Goal: Task Accomplishment & Management: Use online tool/utility

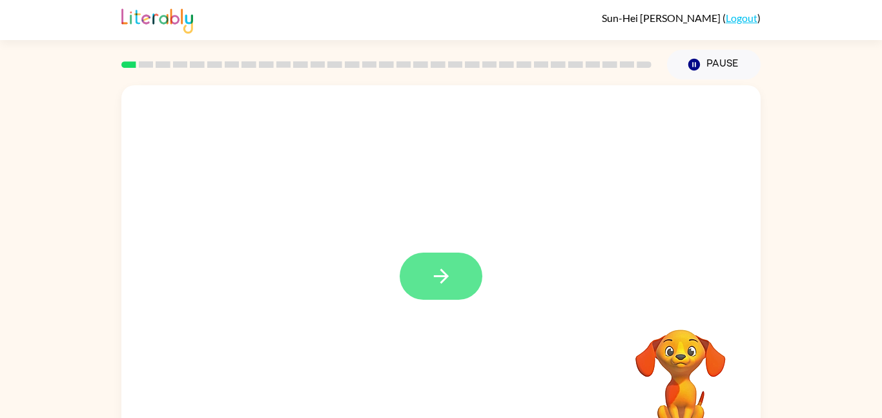
click at [430, 269] on icon "button" at bounding box center [441, 276] width 23 height 23
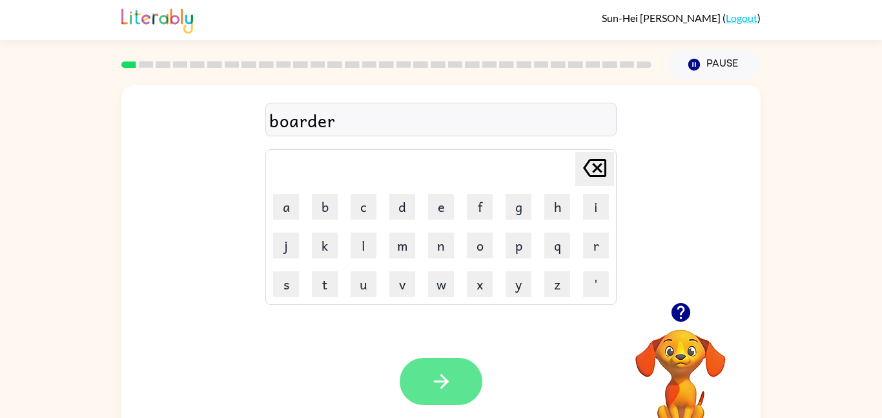
click at [469, 393] on button "button" at bounding box center [441, 381] width 83 height 47
click at [474, 383] on button "button" at bounding box center [441, 381] width 83 height 47
click at [452, 372] on icon "button" at bounding box center [441, 381] width 23 height 23
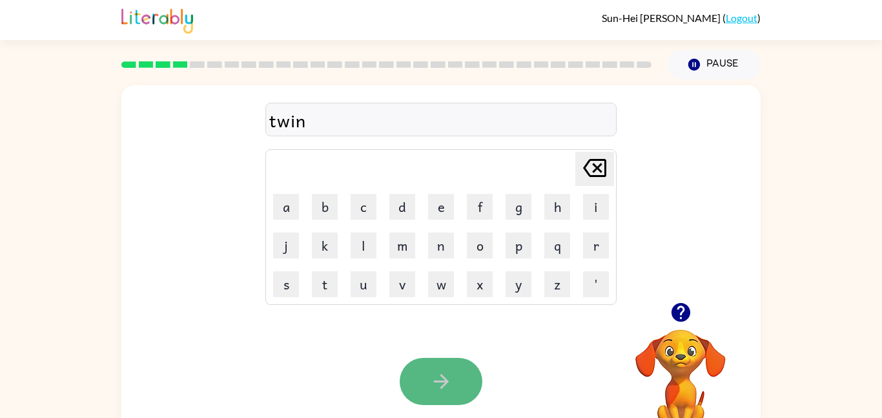
click at [463, 374] on button "button" at bounding box center [441, 381] width 83 height 47
click at [448, 404] on button "button" at bounding box center [441, 381] width 83 height 47
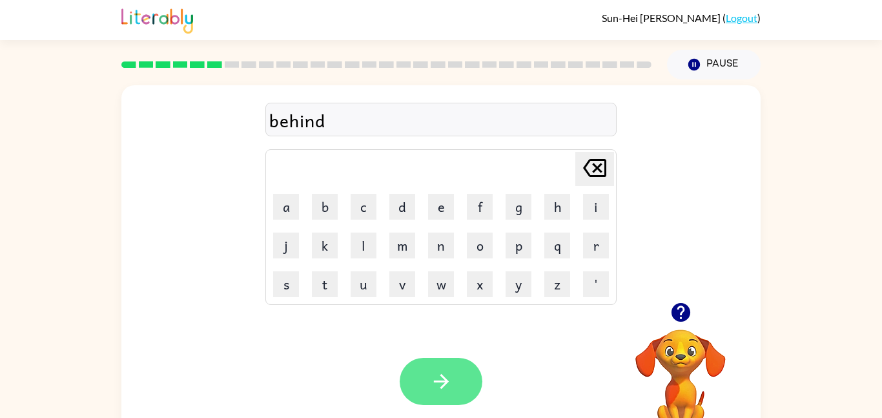
click at [457, 379] on button "button" at bounding box center [441, 381] width 83 height 47
click at [437, 388] on icon "button" at bounding box center [441, 381] width 23 height 23
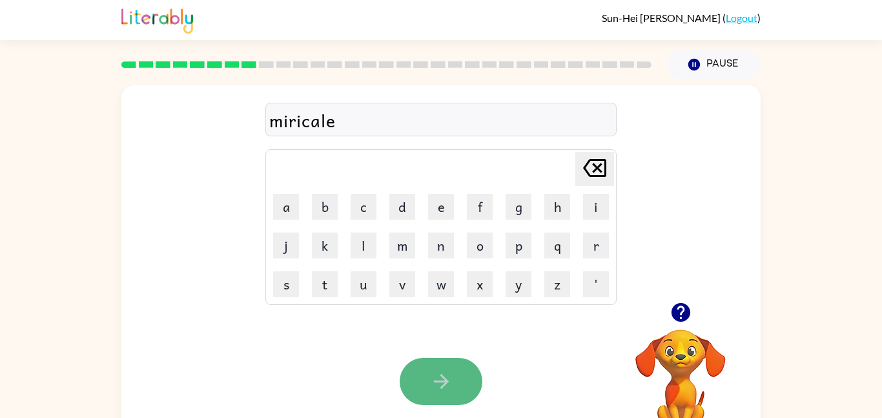
click at [432, 382] on icon "button" at bounding box center [441, 381] width 23 height 23
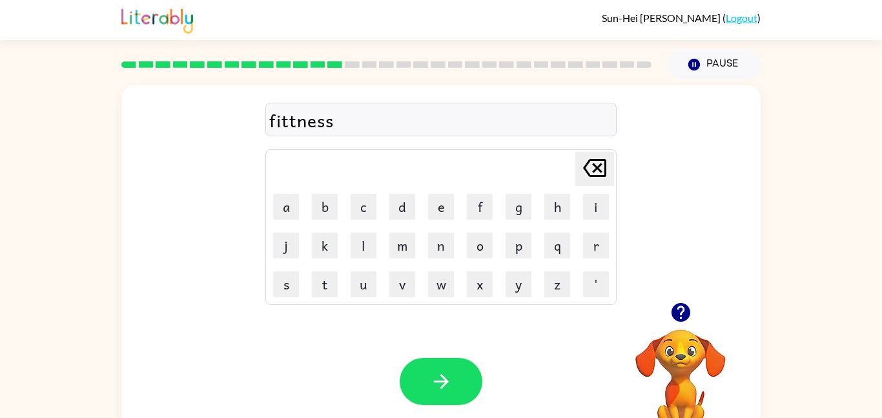
click at [295, 123] on div "fittness" at bounding box center [441, 120] width 344 height 27
click at [676, 311] on icon "button" at bounding box center [680, 312] width 19 height 19
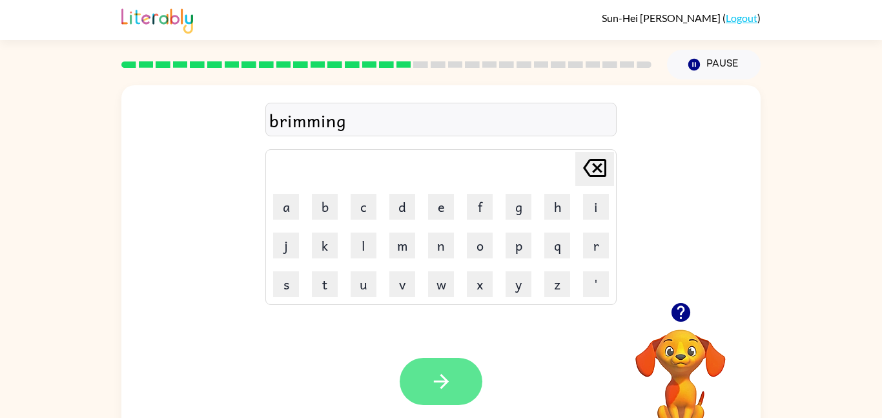
click at [445, 381] on icon "button" at bounding box center [440, 381] width 15 height 15
click at [459, 381] on button "button" at bounding box center [441, 381] width 83 height 47
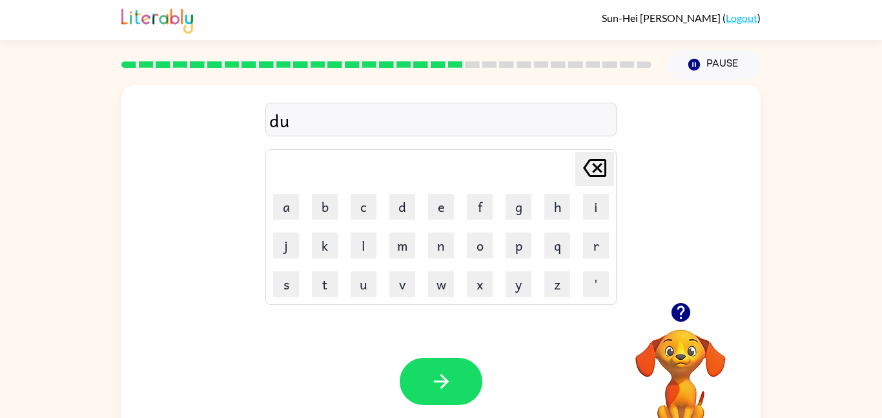
click at [678, 343] on video "Your browser must support playing .mp4 files to use Literably. Please try using…" at bounding box center [680, 373] width 129 height 129
click at [676, 320] on icon "button" at bounding box center [680, 312] width 19 height 19
click at [680, 306] on icon "button" at bounding box center [681, 312] width 23 height 23
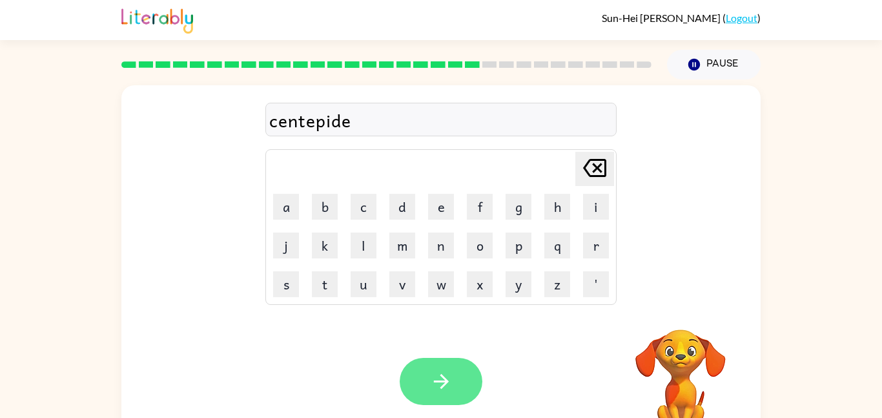
click at [464, 359] on button "button" at bounding box center [441, 381] width 83 height 47
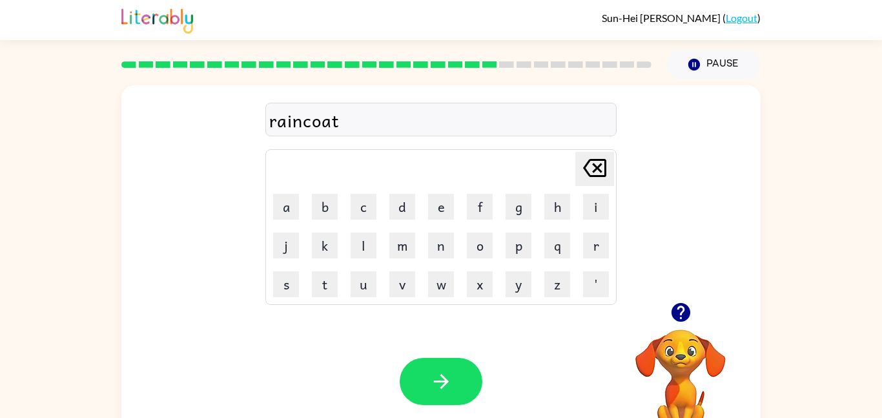
click at [401, 367] on div at bounding box center [441, 381] width 83 height 47
click at [413, 375] on button "button" at bounding box center [441, 381] width 83 height 47
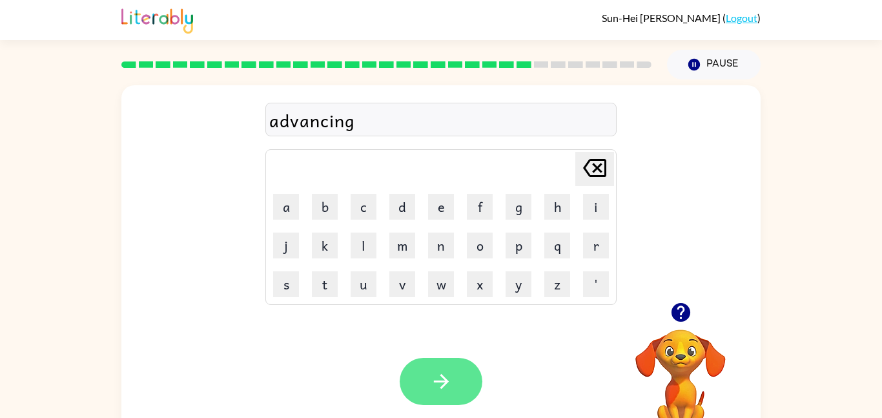
click at [441, 388] on icon "button" at bounding box center [440, 381] width 15 height 15
click at [444, 386] on icon "button" at bounding box center [441, 381] width 23 height 23
click at [441, 396] on button "button" at bounding box center [441, 381] width 83 height 47
click at [433, 388] on icon "button" at bounding box center [441, 381] width 23 height 23
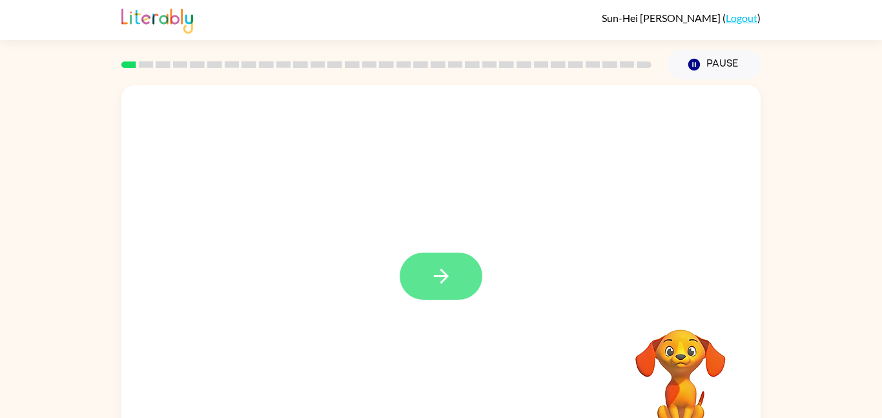
click at [439, 268] on icon "button" at bounding box center [441, 276] width 23 height 23
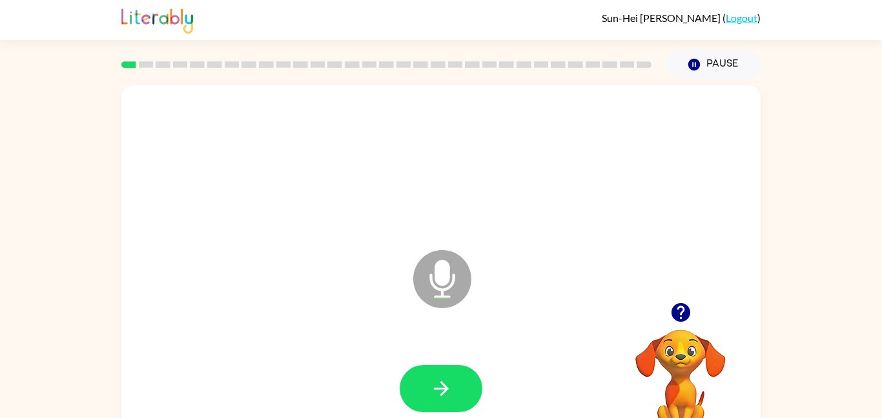
click at [437, 362] on div at bounding box center [441, 389] width 614 height 106
click at [440, 382] on icon "button" at bounding box center [441, 388] width 23 height 23
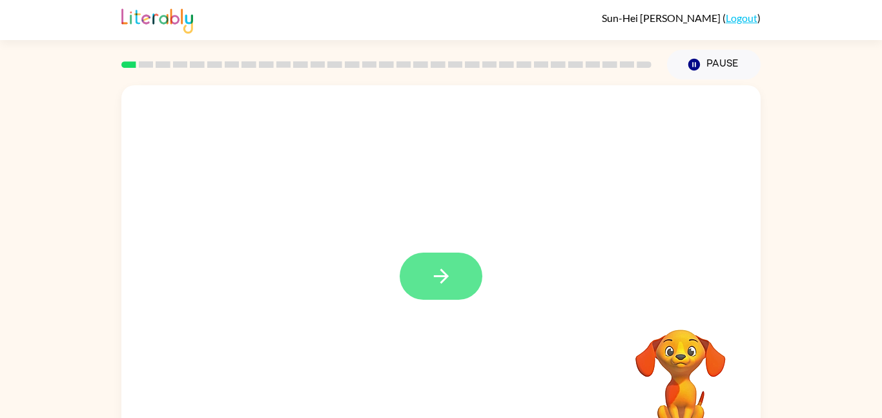
click at [448, 268] on icon "button" at bounding box center [441, 276] width 23 height 23
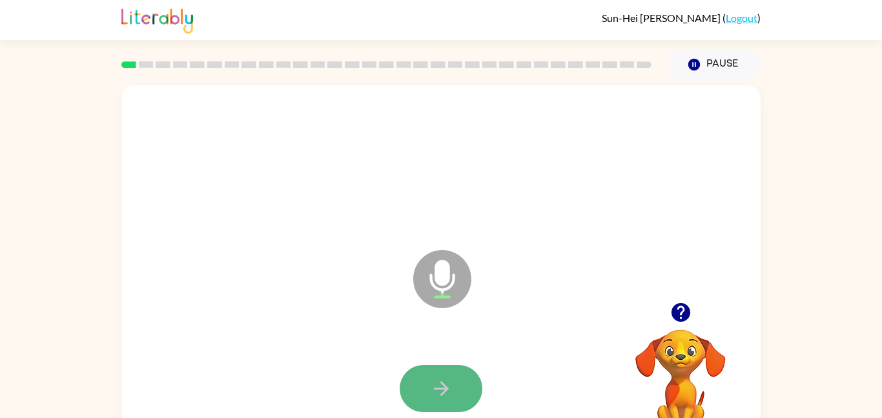
click at [444, 385] on icon "button" at bounding box center [440, 388] width 15 height 15
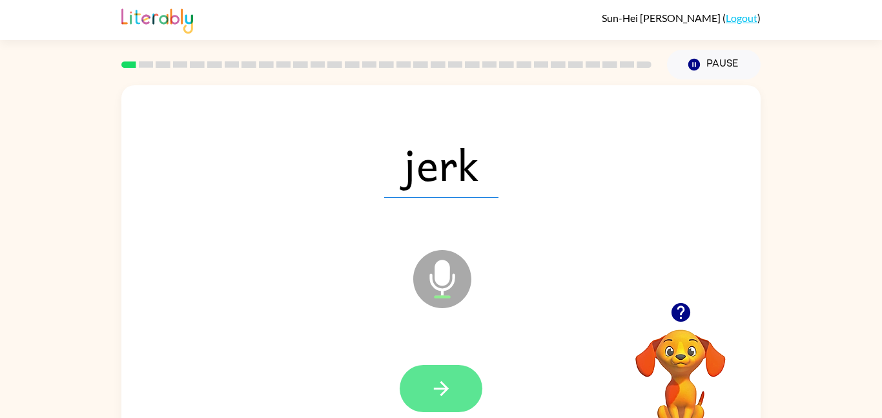
click at [448, 381] on icon "button" at bounding box center [441, 388] width 23 height 23
click at [458, 388] on button "button" at bounding box center [441, 388] width 83 height 47
click at [450, 386] on icon "button" at bounding box center [441, 388] width 23 height 23
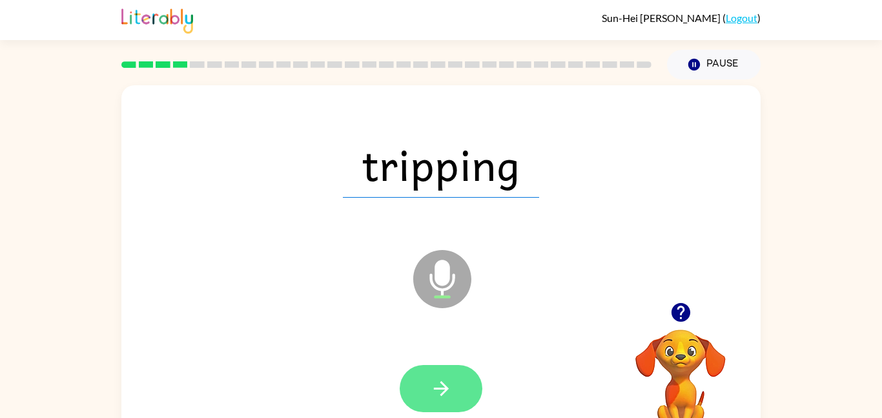
click at [428, 394] on button "button" at bounding box center [441, 388] width 83 height 47
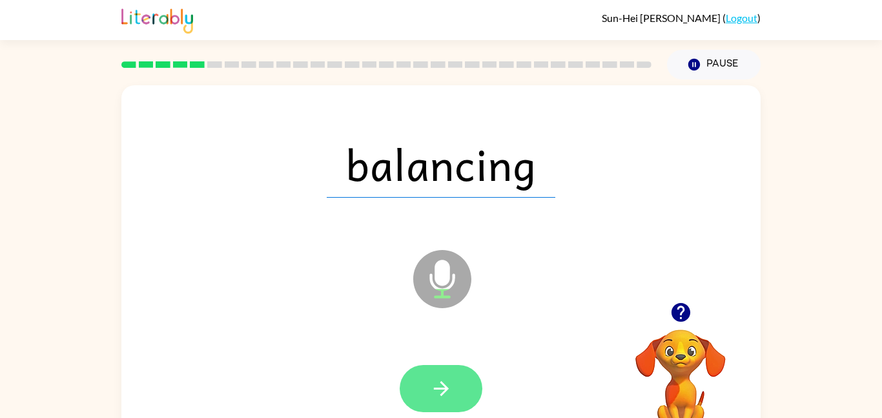
click at [451, 388] on icon "button" at bounding box center [441, 388] width 23 height 23
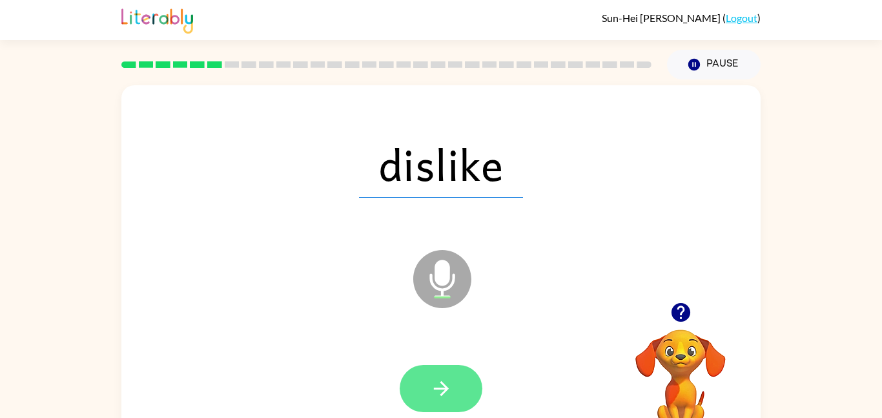
click at [463, 387] on button "button" at bounding box center [441, 388] width 83 height 47
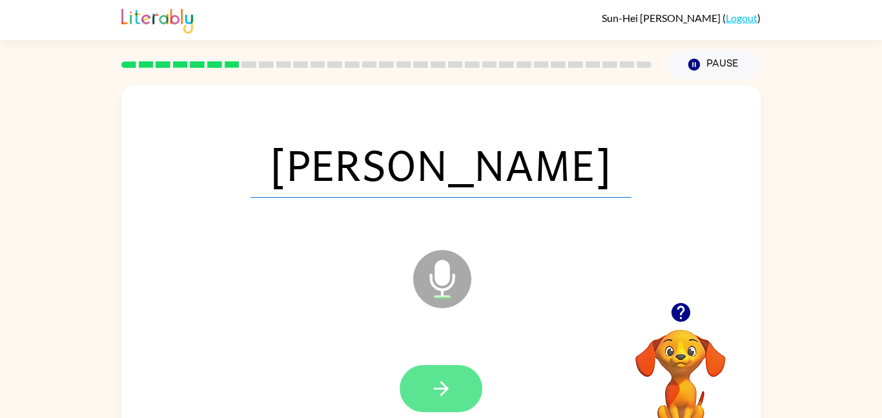
click at [448, 380] on icon "button" at bounding box center [441, 388] width 23 height 23
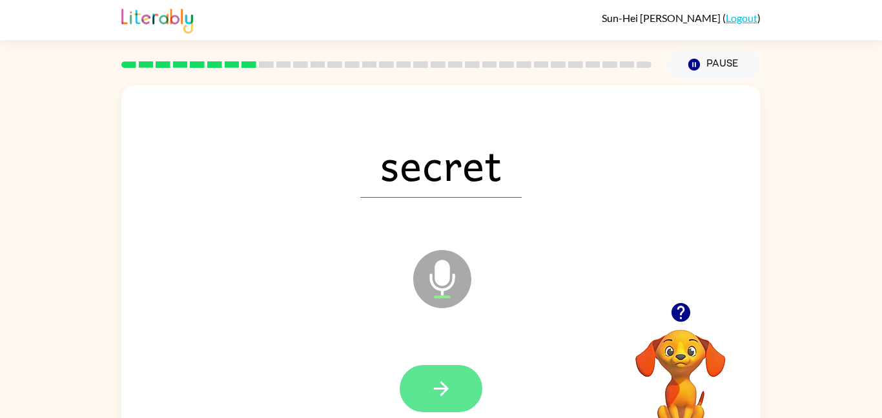
click at [453, 380] on button "button" at bounding box center [441, 388] width 83 height 47
click at [452, 396] on icon "button" at bounding box center [441, 388] width 23 height 23
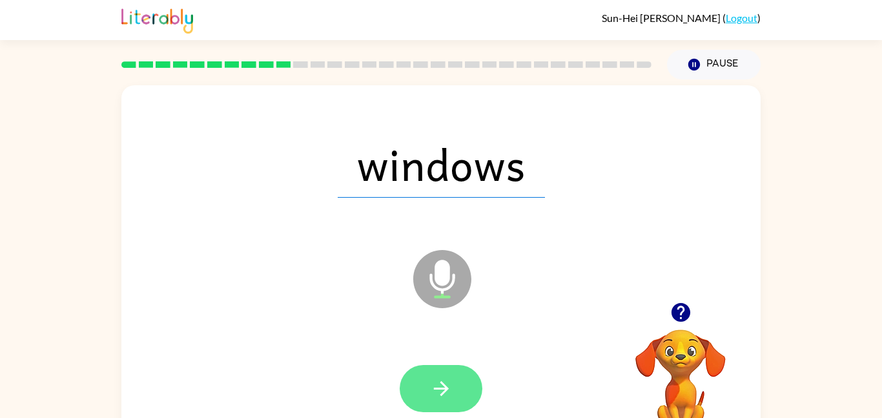
click at [443, 392] on icon "button" at bounding box center [440, 388] width 15 height 15
click at [449, 391] on icon "button" at bounding box center [441, 388] width 23 height 23
click at [470, 393] on button "button" at bounding box center [441, 388] width 83 height 47
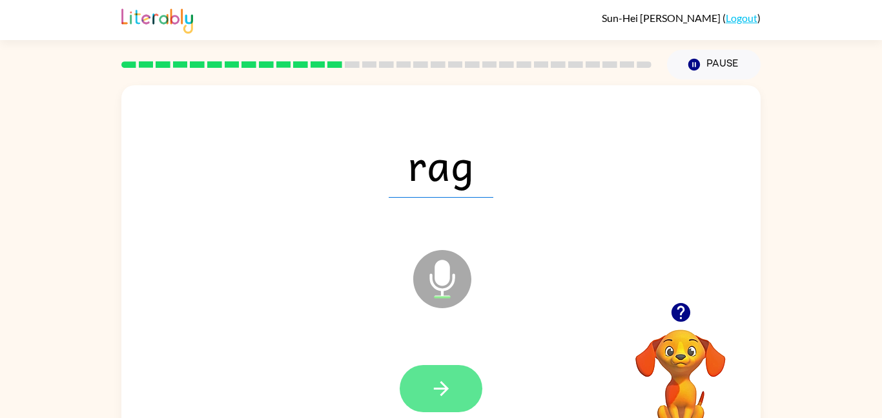
click at [452, 387] on icon "button" at bounding box center [441, 388] width 23 height 23
click at [457, 378] on button "button" at bounding box center [441, 388] width 83 height 47
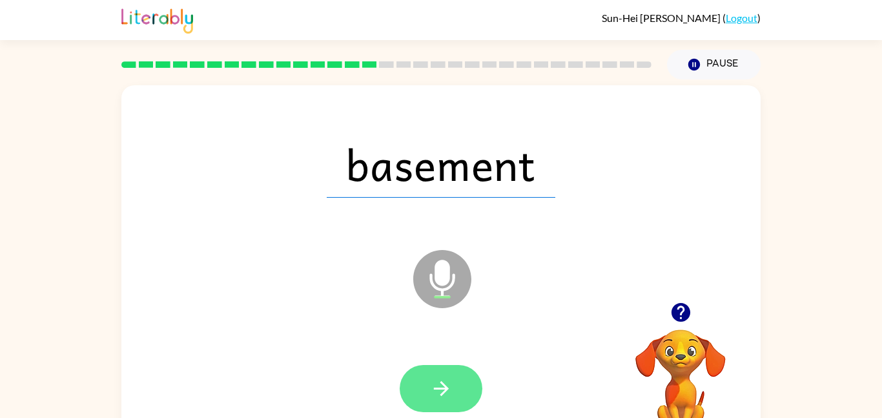
click at [439, 397] on icon "button" at bounding box center [441, 388] width 23 height 23
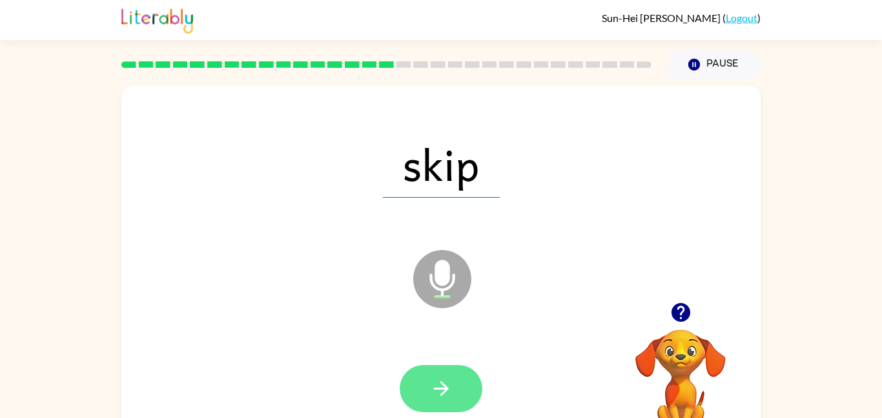
click at [447, 394] on icon "button" at bounding box center [441, 388] width 23 height 23
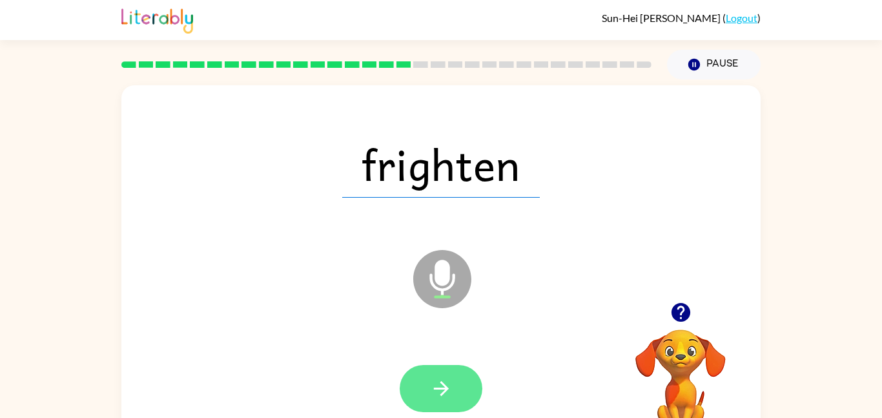
click at [444, 402] on button "button" at bounding box center [441, 388] width 83 height 47
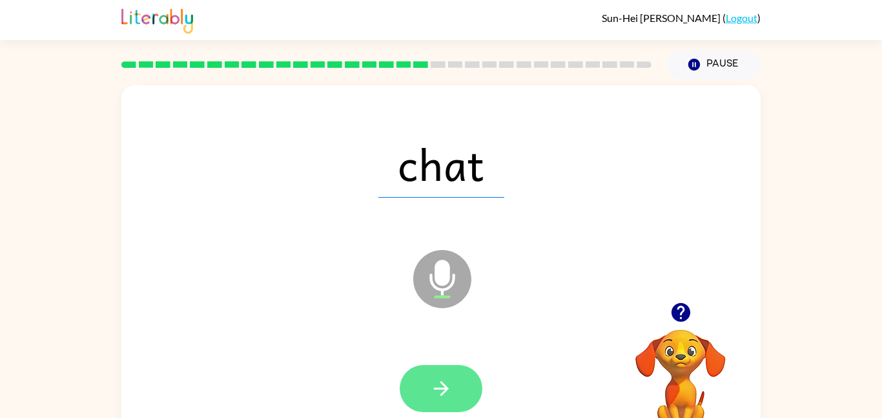
click at [468, 393] on button "button" at bounding box center [441, 388] width 83 height 47
click at [457, 400] on button "button" at bounding box center [441, 388] width 83 height 47
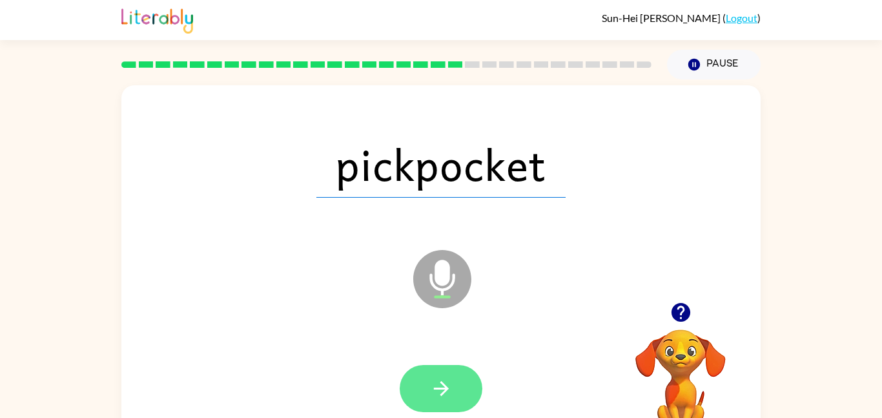
click at [439, 384] on icon "button" at bounding box center [441, 388] width 23 height 23
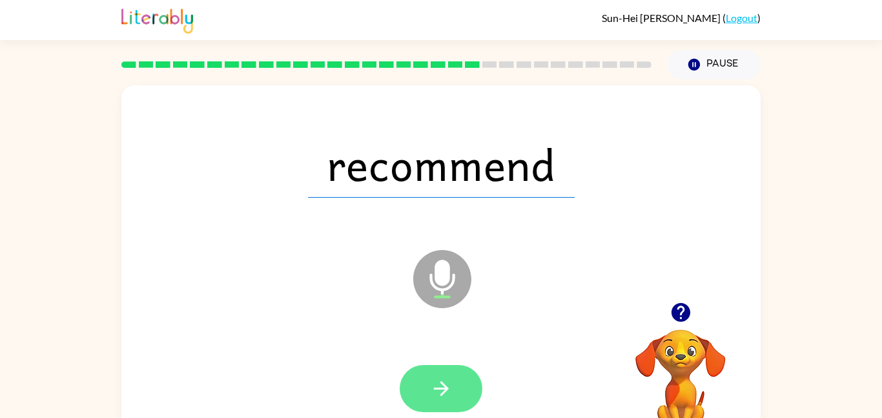
click at [455, 384] on button "button" at bounding box center [441, 388] width 83 height 47
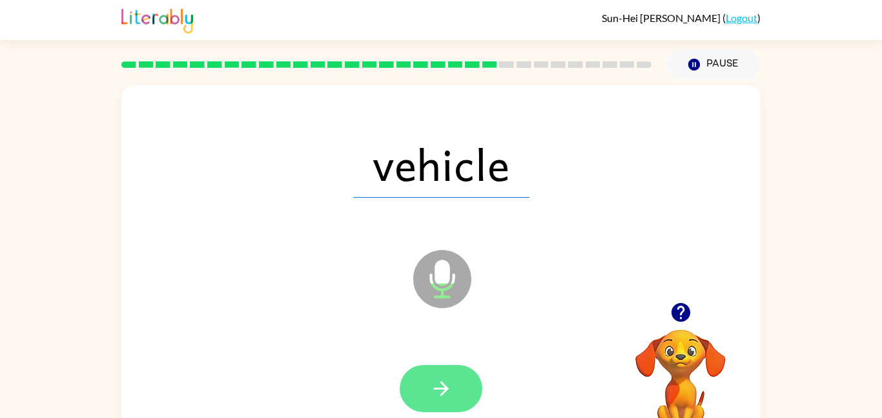
click at [415, 404] on button "button" at bounding box center [441, 388] width 83 height 47
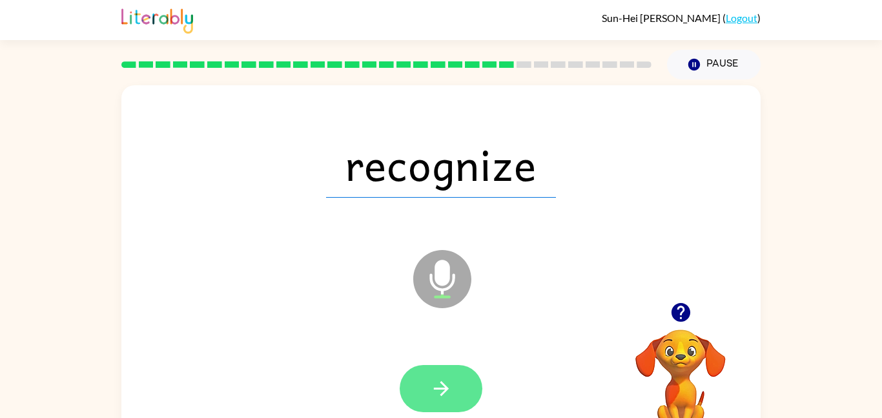
click at [457, 383] on button "button" at bounding box center [441, 388] width 83 height 47
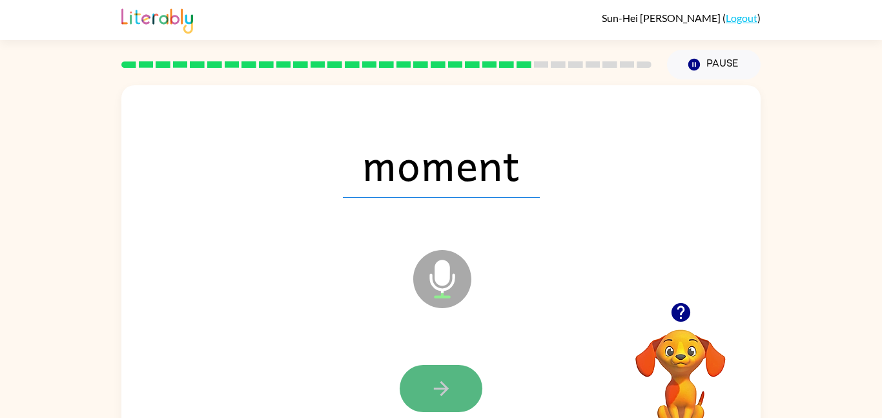
click at [462, 386] on button "button" at bounding box center [441, 388] width 83 height 47
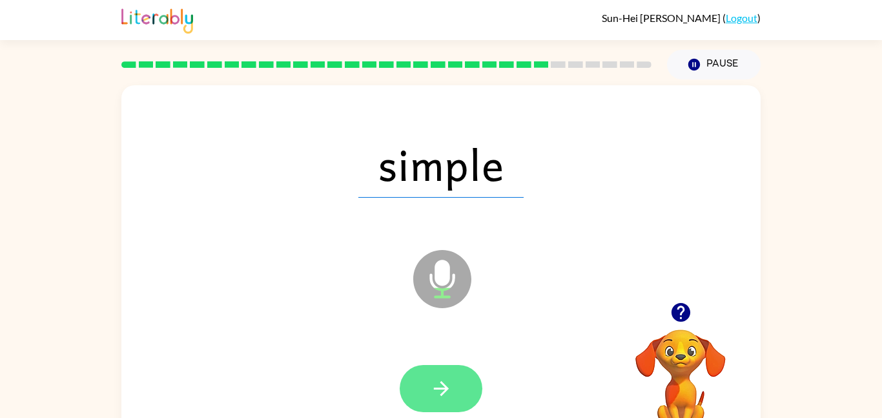
click at [441, 402] on button "button" at bounding box center [441, 388] width 83 height 47
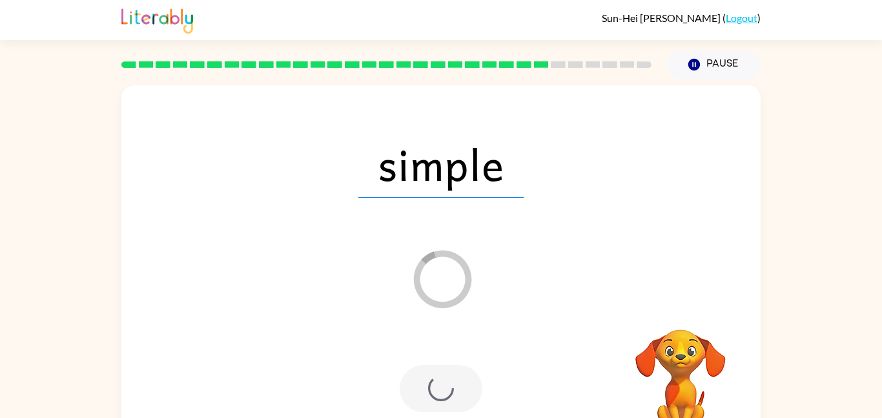
click at [470, 375] on div at bounding box center [441, 388] width 83 height 47
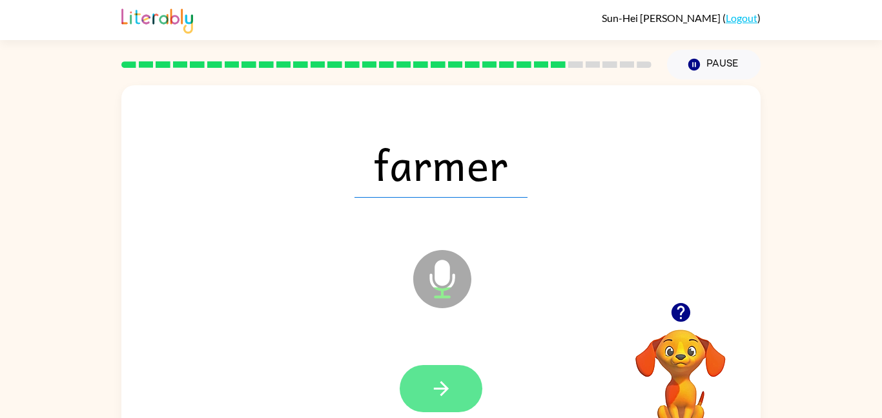
click at [451, 396] on icon "button" at bounding box center [441, 388] width 23 height 23
click at [452, 391] on icon "button" at bounding box center [441, 388] width 23 height 23
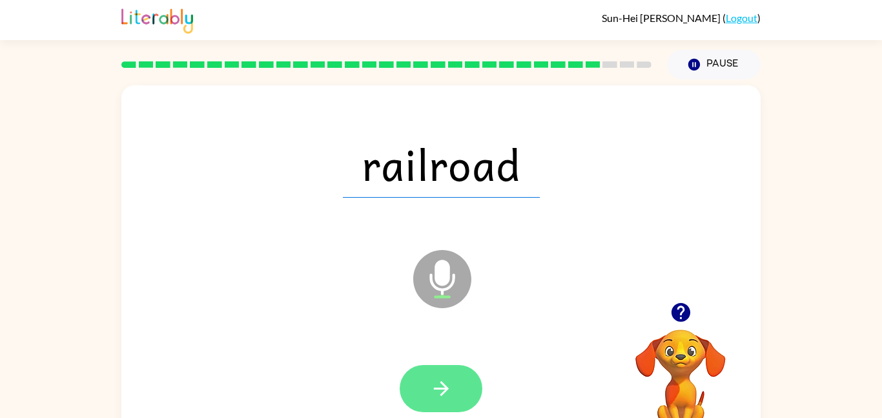
click at [453, 382] on button "button" at bounding box center [441, 388] width 83 height 47
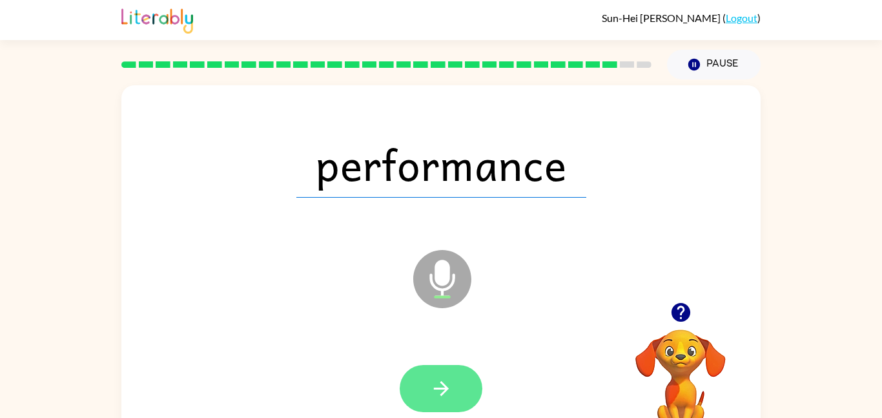
click at [452, 384] on icon "button" at bounding box center [441, 388] width 23 height 23
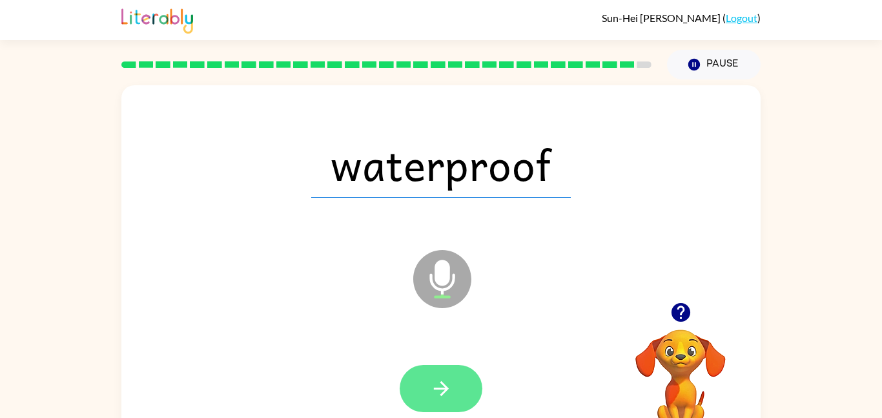
click at [445, 394] on icon "button" at bounding box center [441, 388] width 23 height 23
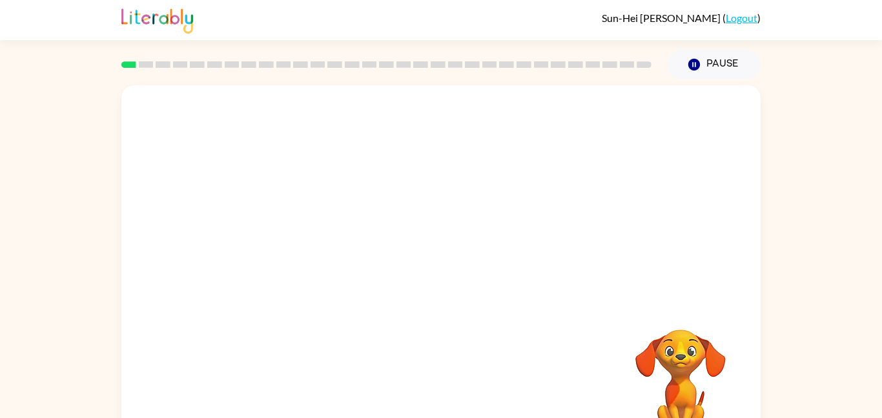
click at [389, 383] on div "Your browser must support playing .mp4 files to use Literably. Please try using…" at bounding box center [441, 269] width 640 height 369
click at [301, 251] on video "Your browser must support playing .mp4 files to use Literably. Please try using…" at bounding box center [441, 193] width 640 height 217
click at [461, 266] on div at bounding box center [441, 276] width 83 height 47
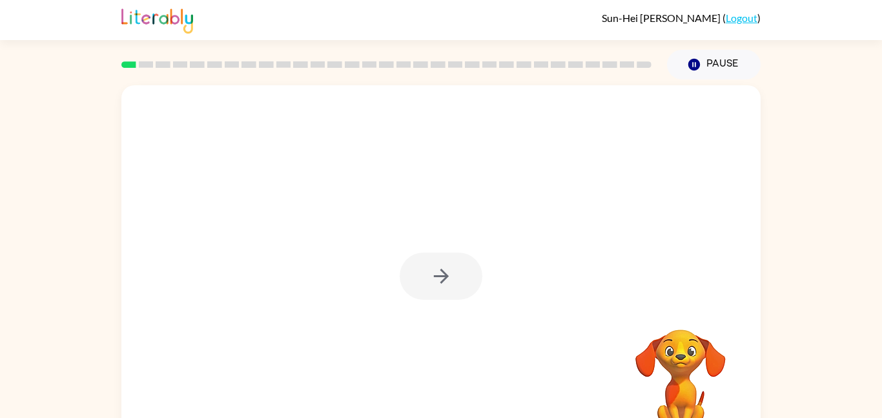
click at [461, 266] on div at bounding box center [441, 276] width 83 height 47
click at [461, 266] on button "button" at bounding box center [441, 276] width 83 height 47
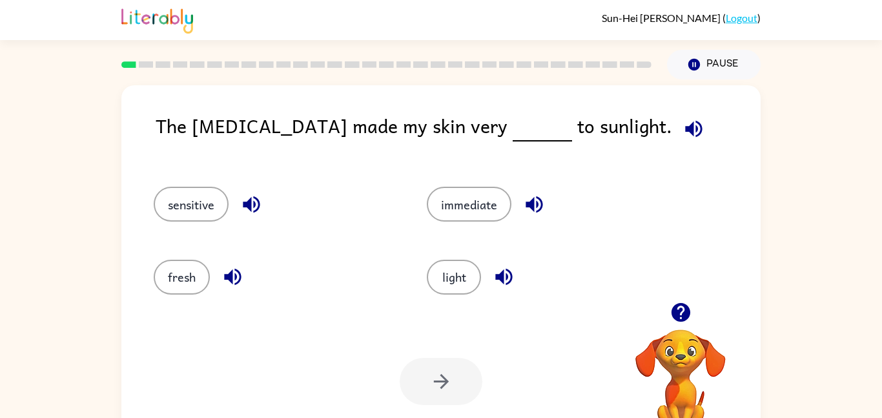
click at [251, 202] on icon "button" at bounding box center [251, 204] width 17 height 17
click at [222, 200] on button "sensitive" at bounding box center [191, 204] width 75 height 35
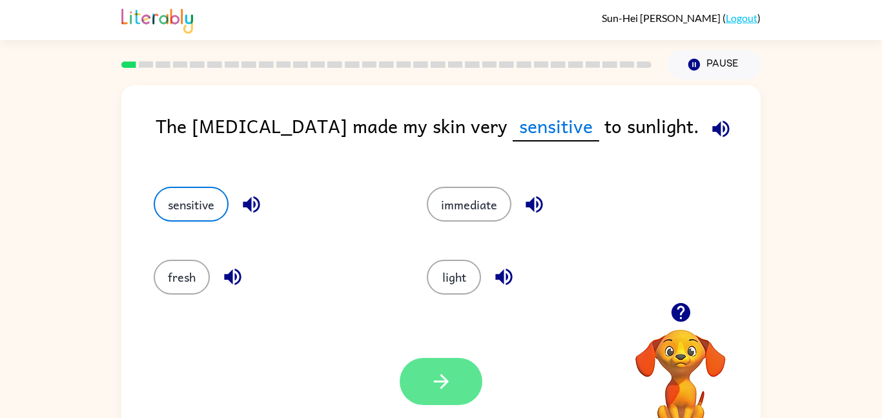
click at [442, 395] on button "button" at bounding box center [441, 381] width 83 height 47
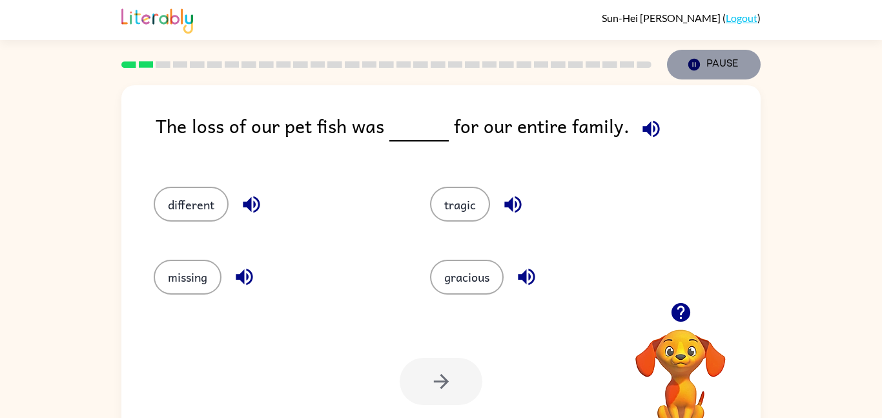
click at [740, 66] on button "Pause Pause" at bounding box center [714, 65] width 94 height 30
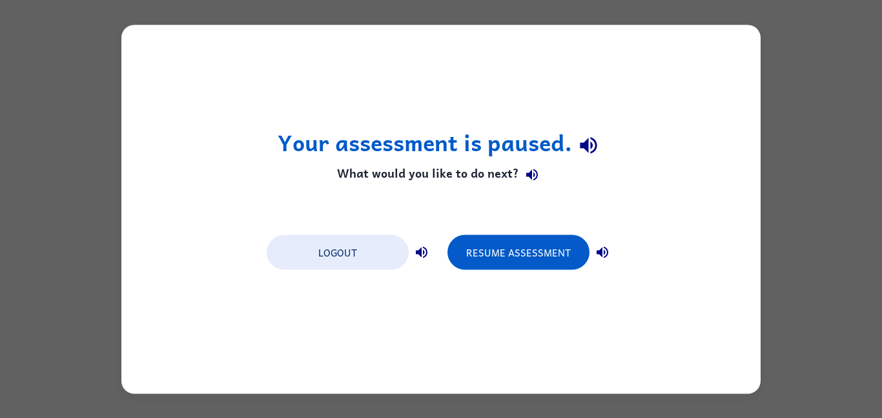
click at [529, 276] on div "Logout Resume Assessment" at bounding box center [441, 251] width 362 height 49
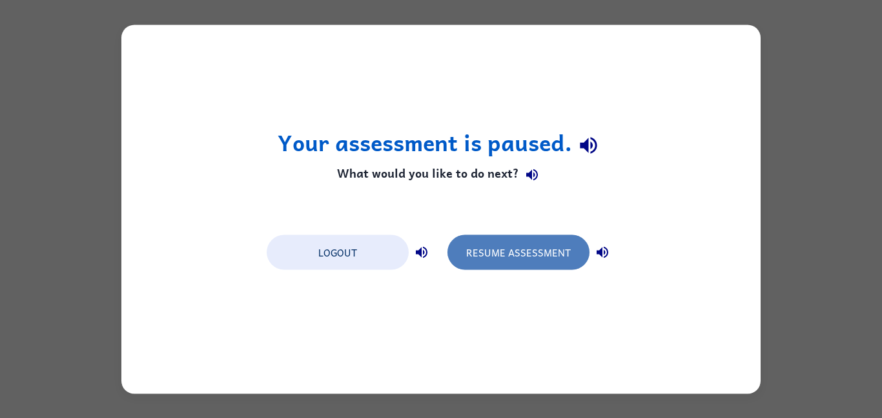
click at [528, 264] on button "Resume Assessment" at bounding box center [519, 251] width 142 height 35
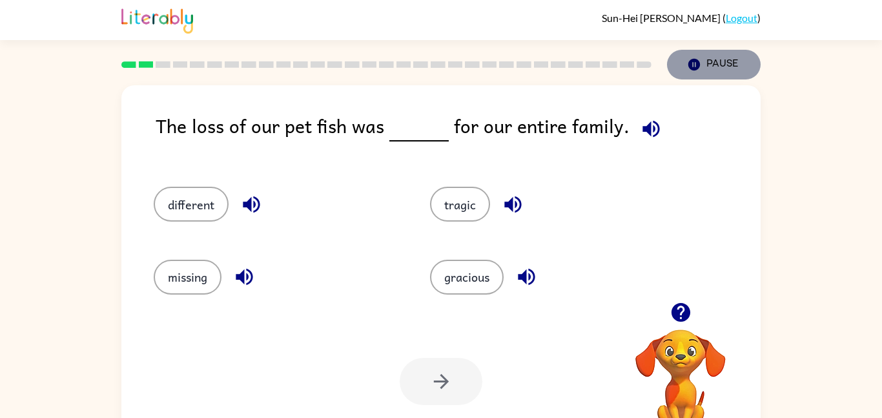
click at [715, 74] on button "Pause Pause" at bounding box center [714, 65] width 94 height 30
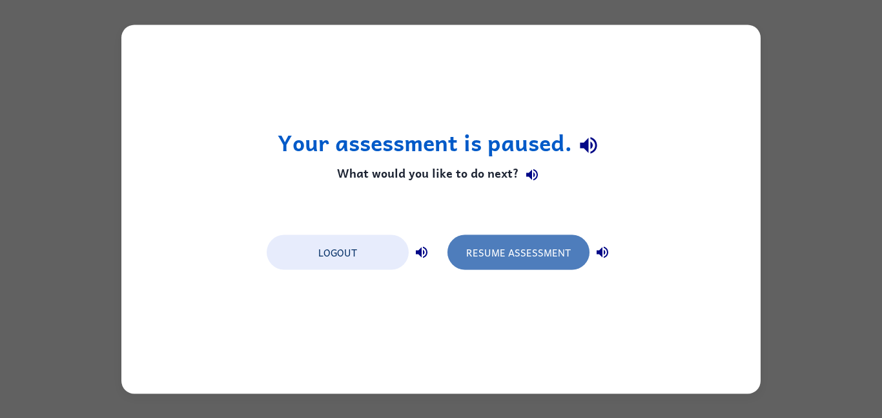
click at [571, 245] on button "Resume Assessment" at bounding box center [519, 251] width 142 height 35
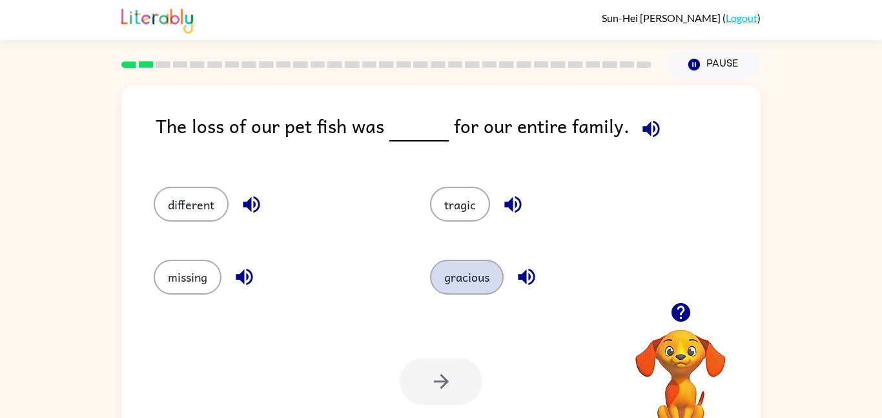
click at [468, 275] on button "gracious" at bounding box center [467, 277] width 74 height 35
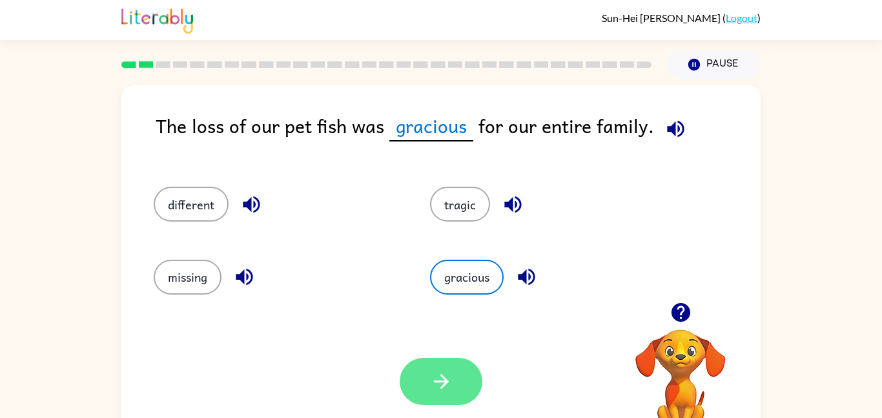
click at [432, 360] on button "button" at bounding box center [441, 381] width 83 height 47
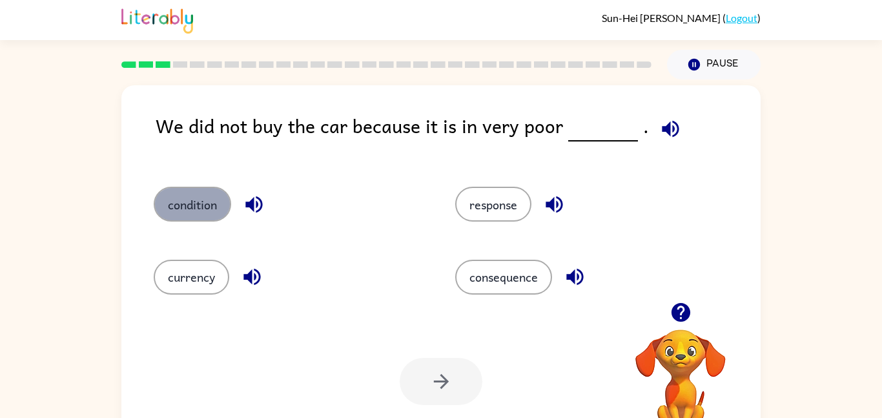
click at [196, 196] on button "condition" at bounding box center [193, 204] width 78 height 35
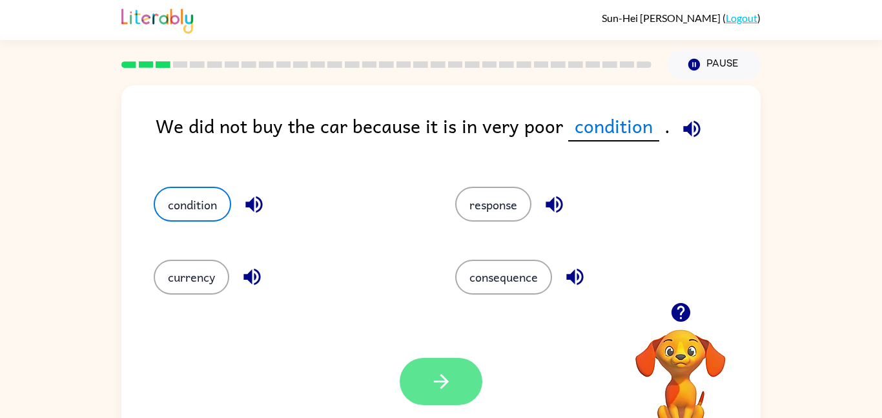
click at [423, 371] on button "button" at bounding box center [441, 381] width 83 height 47
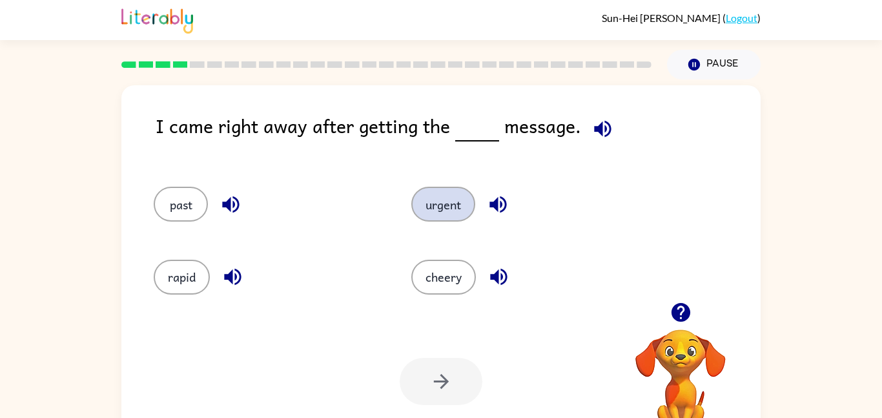
click at [455, 203] on button "urgent" at bounding box center [443, 204] width 64 height 35
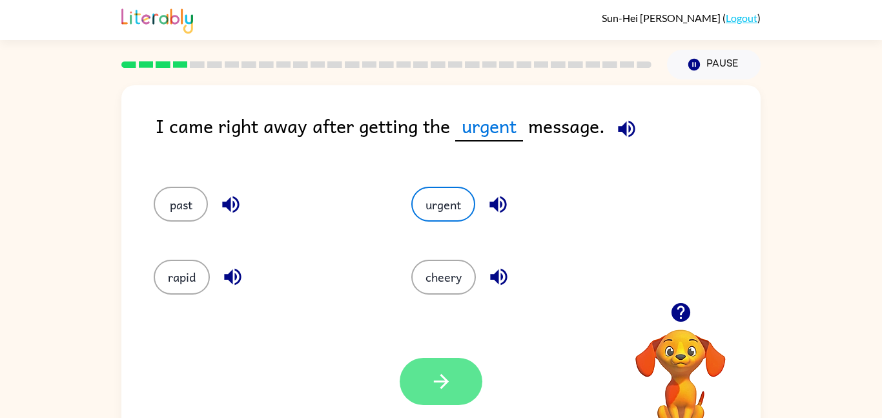
click at [441, 382] on icon "button" at bounding box center [440, 381] width 15 height 15
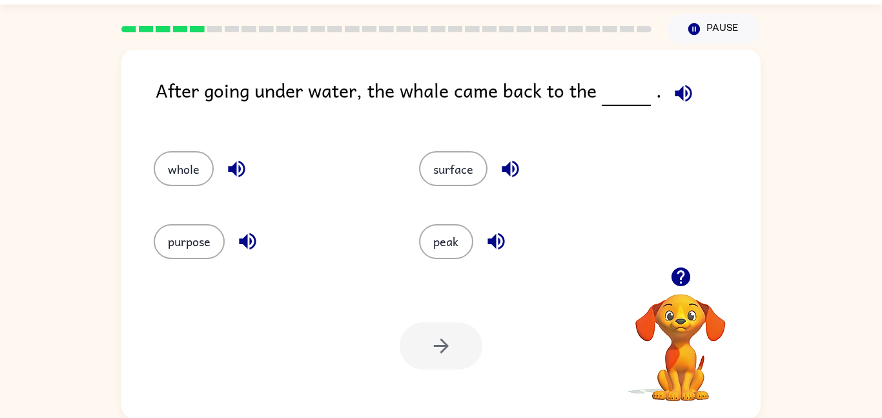
scroll to position [36, 0]
click at [451, 173] on button "surface" at bounding box center [453, 168] width 68 height 35
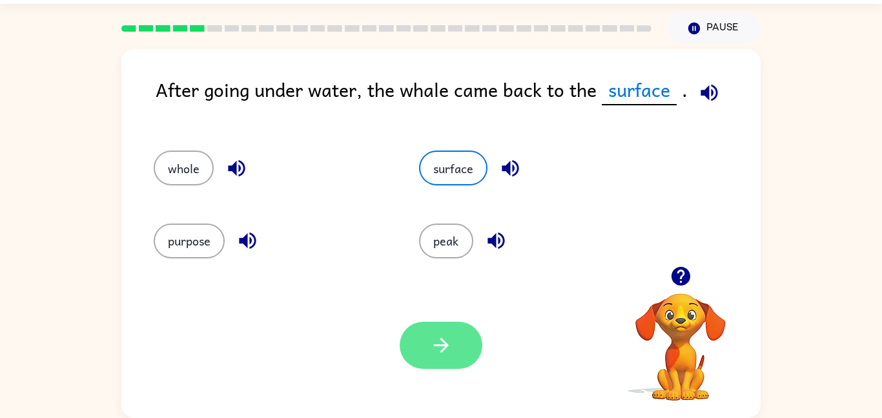
click at [443, 341] on icon "button" at bounding box center [440, 345] width 15 height 15
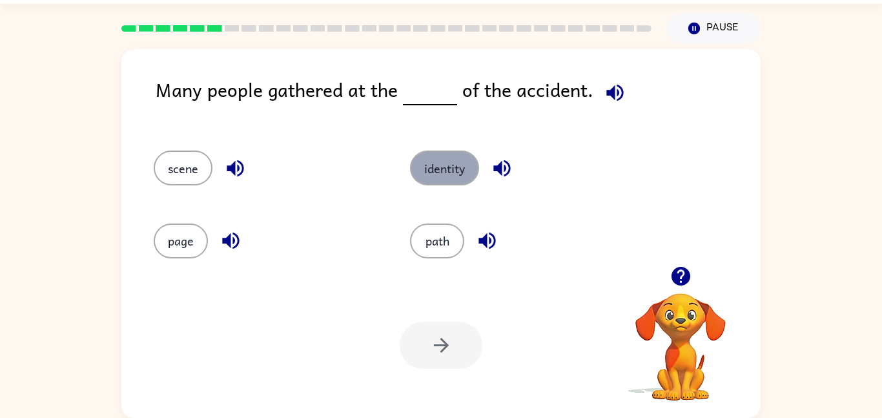
click at [436, 172] on button "identity" at bounding box center [444, 168] width 69 height 35
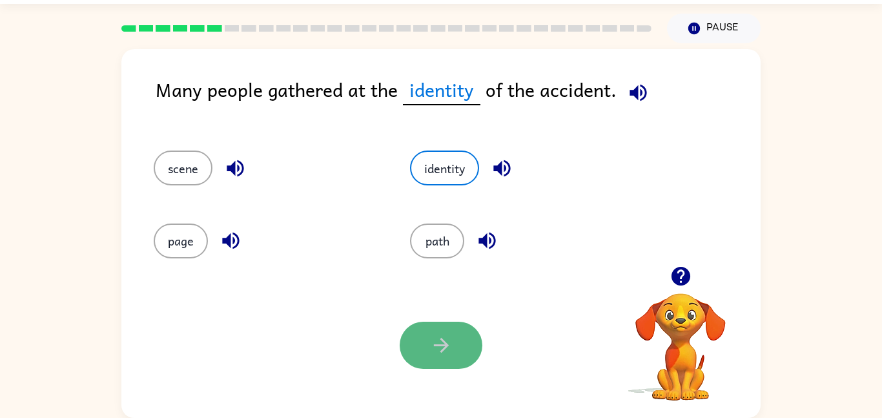
click at [442, 340] on icon "button" at bounding box center [440, 345] width 15 height 15
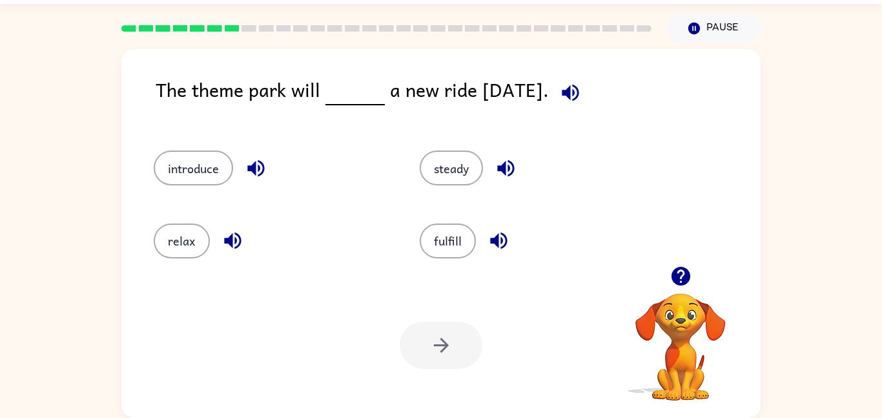
click at [678, 276] on icon "button" at bounding box center [680, 276] width 19 height 19
click at [186, 161] on button "introduce" at bounding box center [193, 168] width 79 height 35
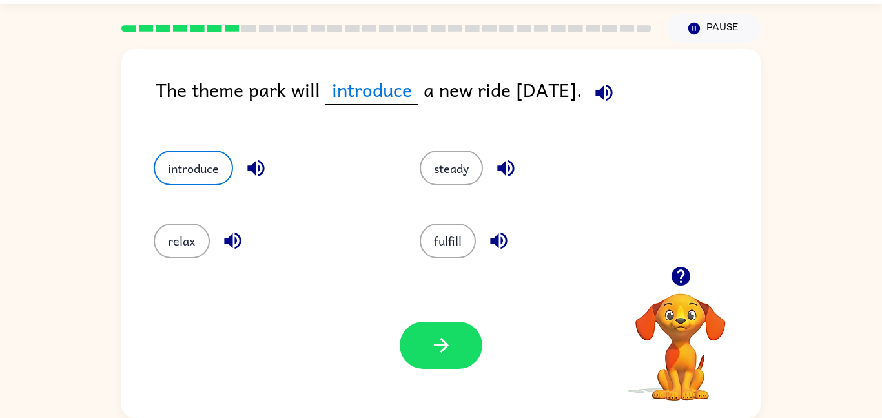
click at [479, 323] on div at bounding box center [441, 345] width 83 height 47
click at [472, 328] on button "button" at bounding box center [441, 345] width 83 height 47
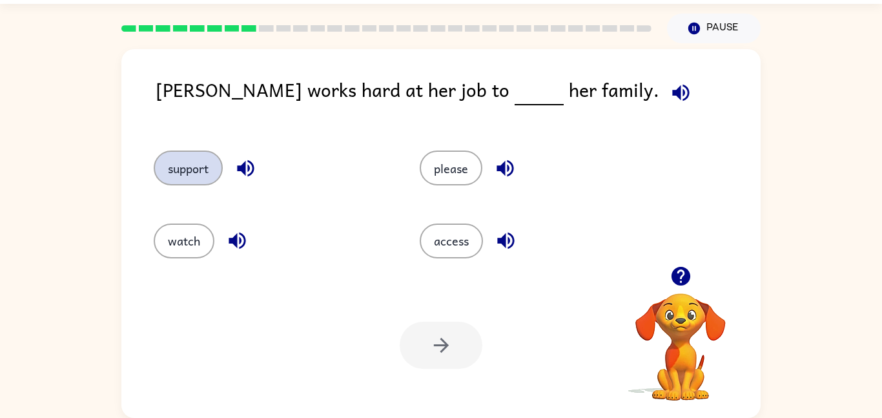
click at [193, 163] on button "support" at bounding box center [188, 168] width 69 height 35
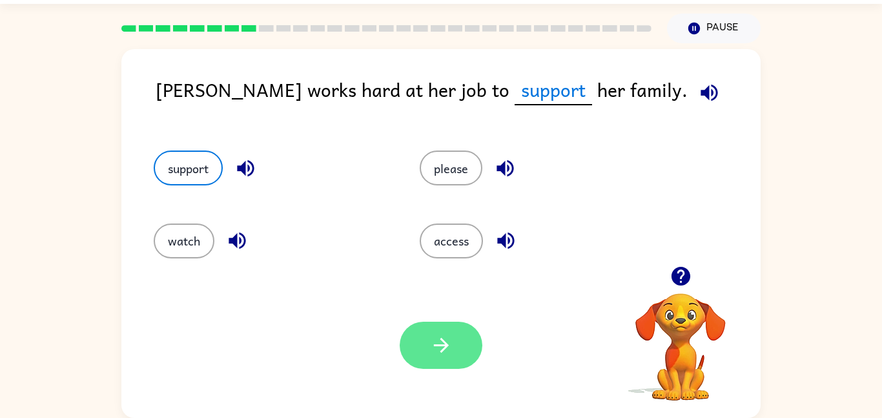
click at [437, 331] on button "button" at bounding box center [441, 345] width 83 height 47
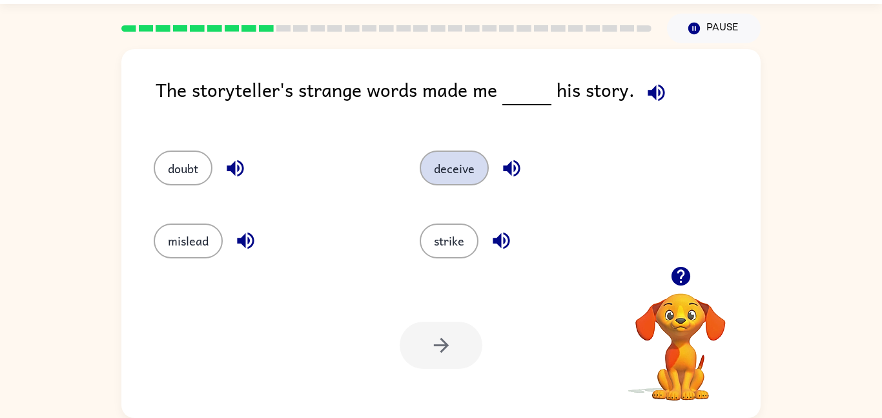
click at [486, 163] on button "deceive" at bounding box center [454, 168] width 69 height 35
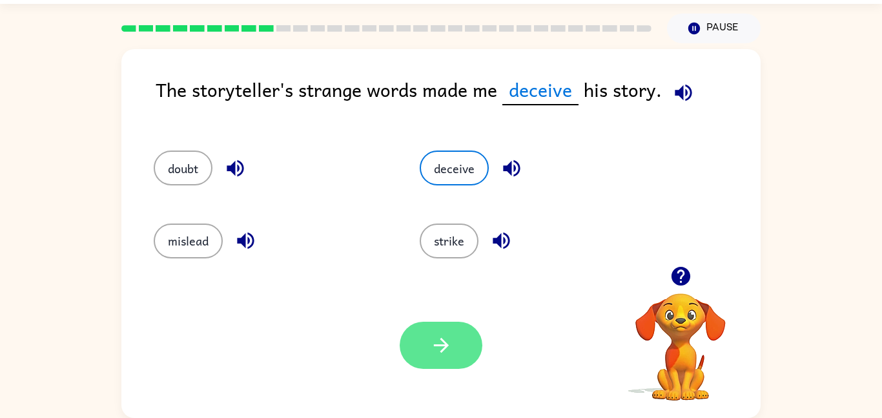
click at [443, 339] on icon "button" at bounding box center [440, 345] width 15 height 15
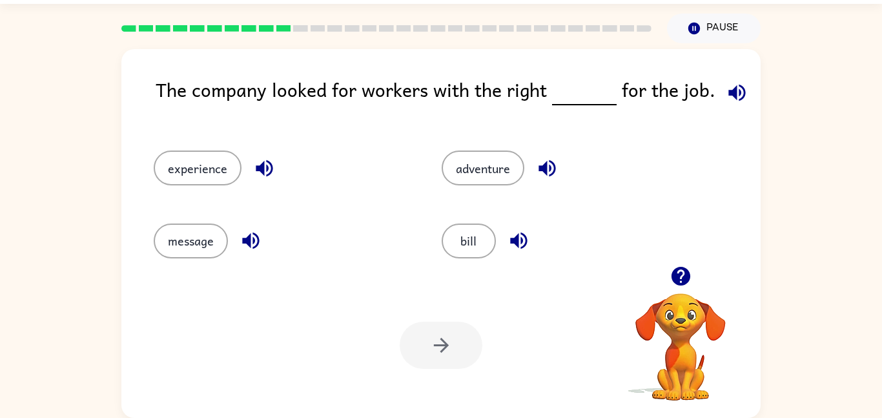
click at [183, 146] on div "experience" at bounding box center [273, 162] width 288 height 72
click at [183, 147] on div "experience" at bounding box center [273, 162] width 288 height 72
click at [185, 151] on button "experience" at bounding box center [198, 168] width 88 height 35
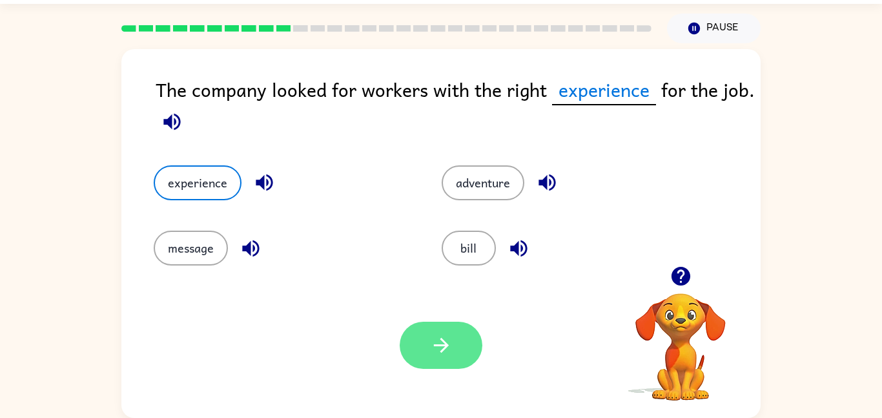
click at [455, 336] on button "button" at bounding box center [441, 345] width 83 height 47
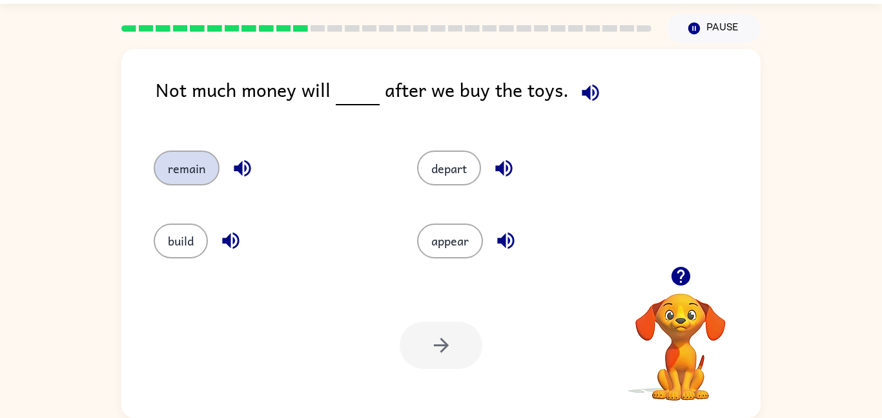
click at [202, 161] on button "remain" at bounding box center [187, 168] width 66 height 35
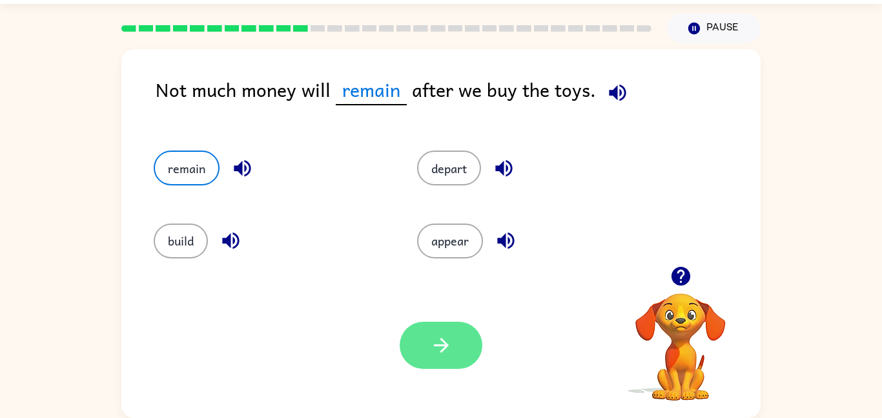
click at [465, 337] on button "button" at bounding box center [441, 345] width 83 height 47
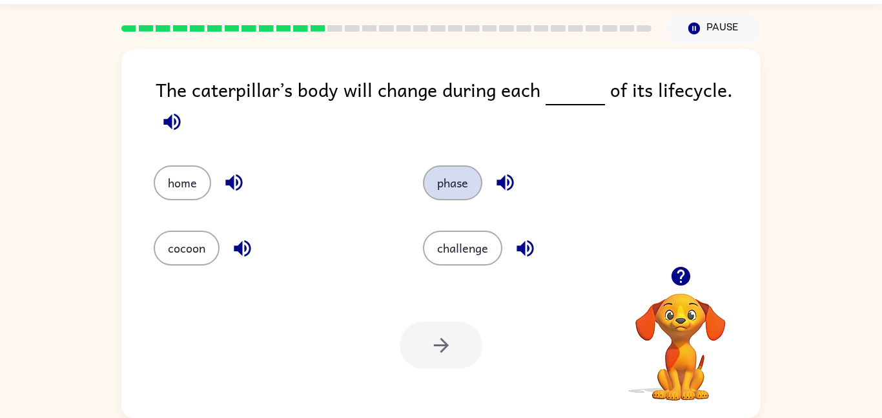
click at [437, 185] on button "phase" at bounding box center [452, 182] width 59 height 35
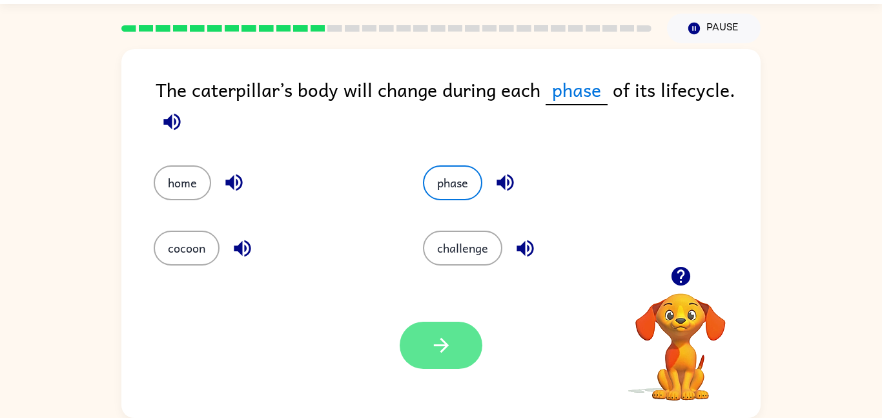
click at [426, 344] on button "button" at bounding box center [441, 345] width 83 height 47
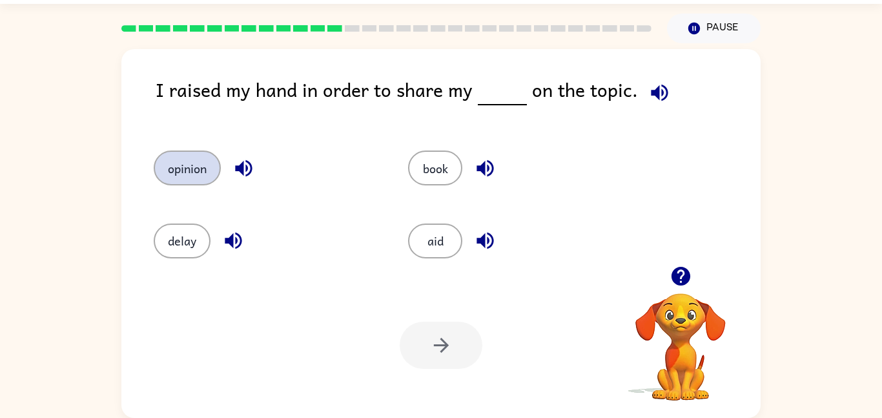
click at [174, 165] on button "opinion" at bounding box center [187, 168] width 67 height 35
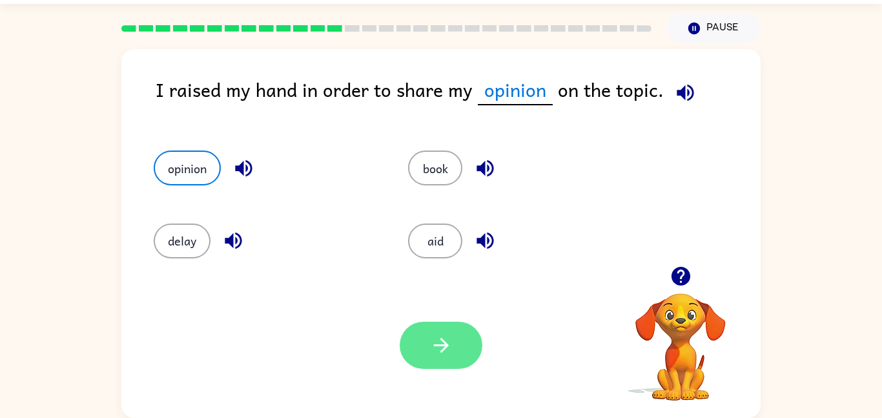
click at [456, 353] on button "button" at bounding box center [441, 345] width 83 height 47
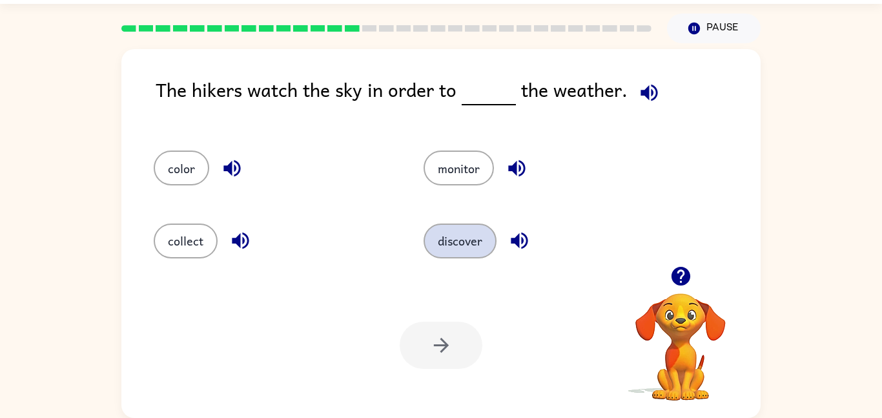
click at [434, 240] on button "discover" at bounding box center [460, 241] width 73 height 35
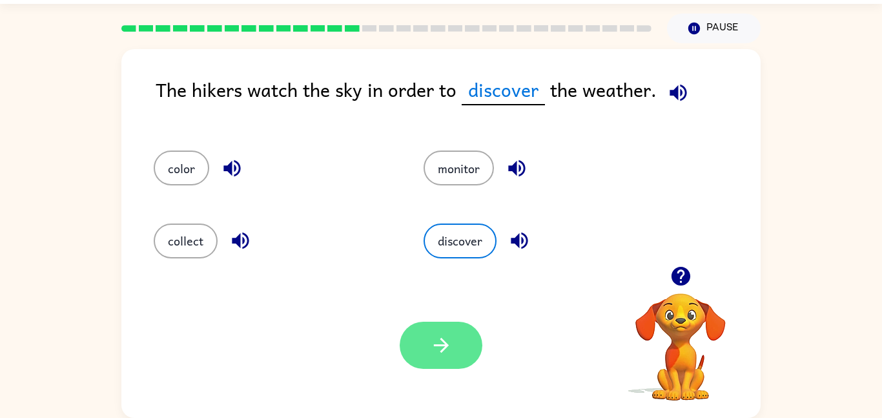
click at [444, 334] on icon "button" at bounding box center [441, 345] width 23 height 23
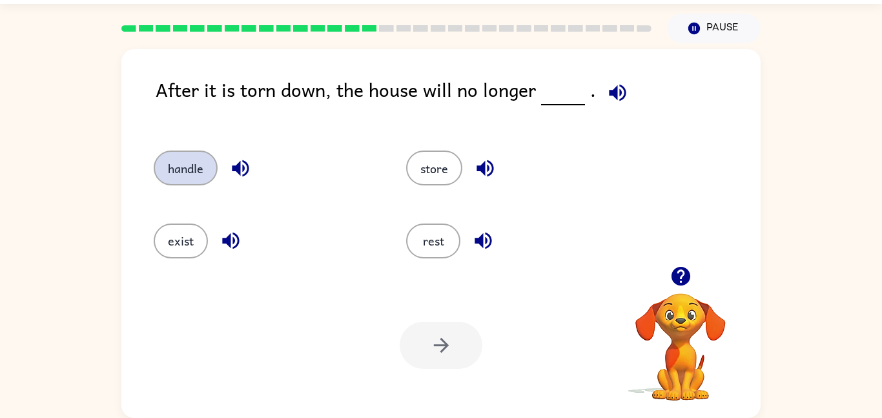
click at [181, 152] on button "handle" at bounding box center [186, 168] width 64 height 35
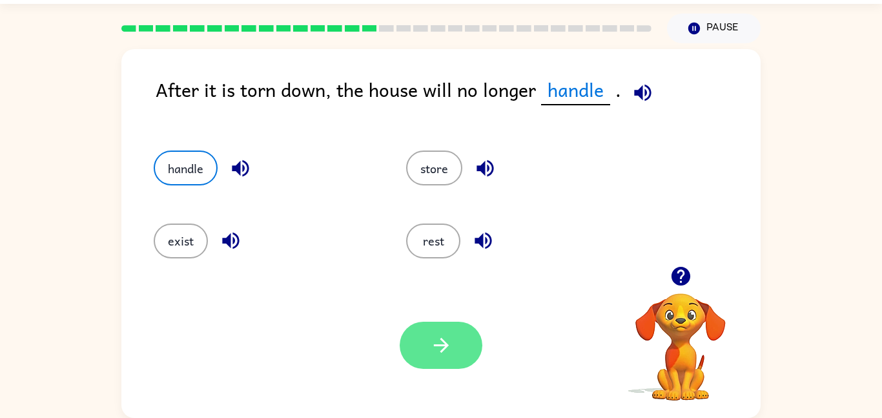
click at [460, 355] on button "button" at bounding box center [441, 345] width 83 height 47
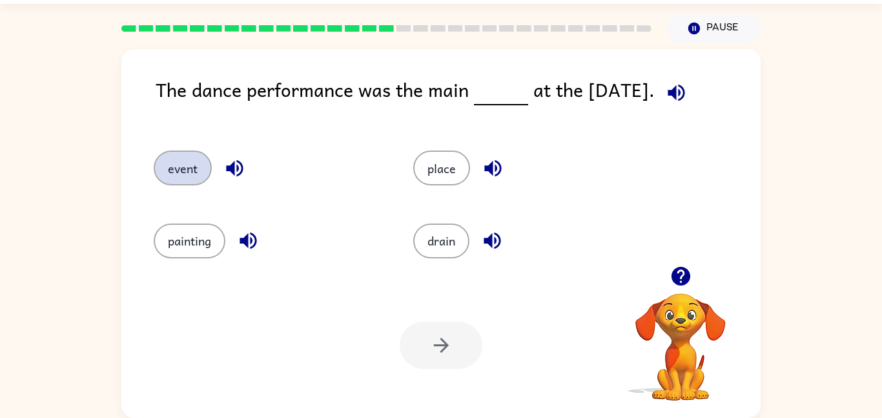
click at [191, 180] on button "event" at bounding box center [183, 168] width 58 height 35
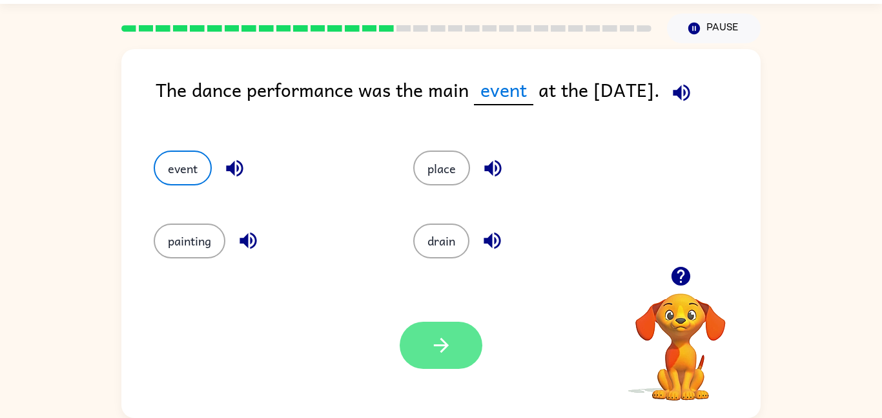
click at [408, 361] on button "button" at bounding box center [441, 345] width 83 height 47
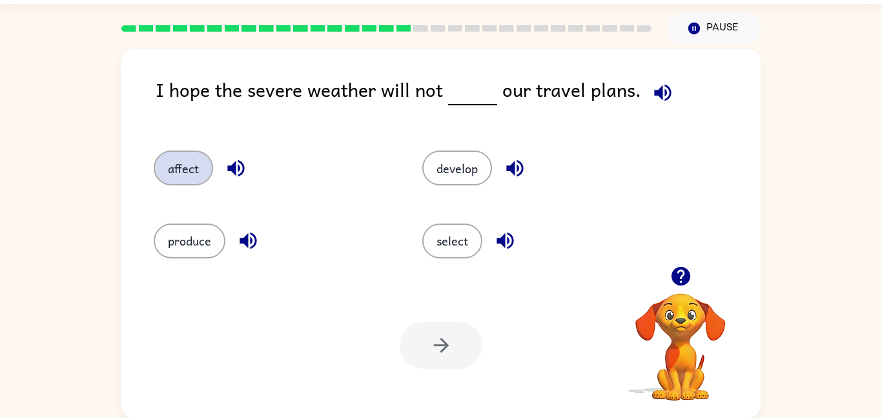
click at [200, 161] on button "affect" at bounding box center [183, 168] width 59 height 35
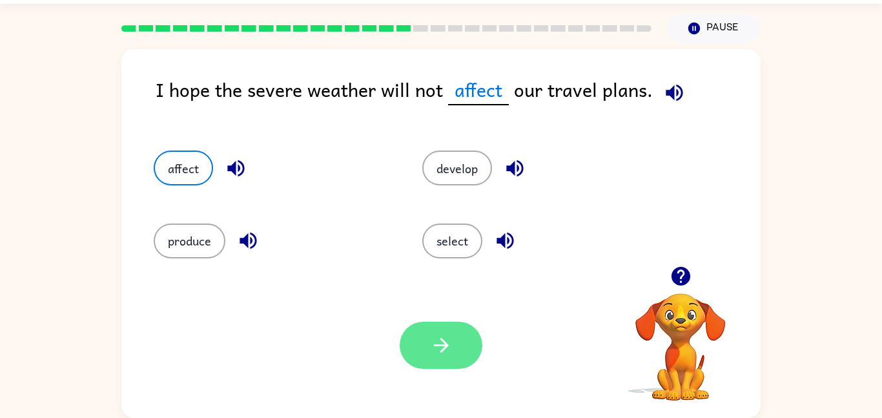
click at [453, 327] on button "button" at bounding box center [441, 345] width 83 height 47
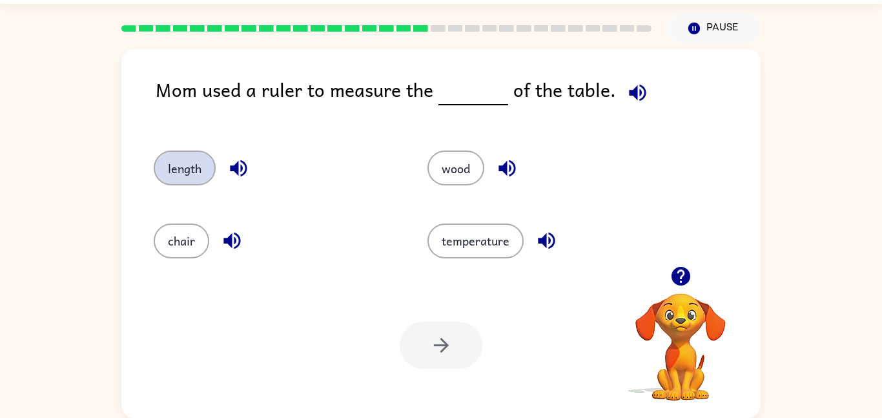
click at [192, 176] on button "length" at bounding box center [185, 168] width 62 height 35
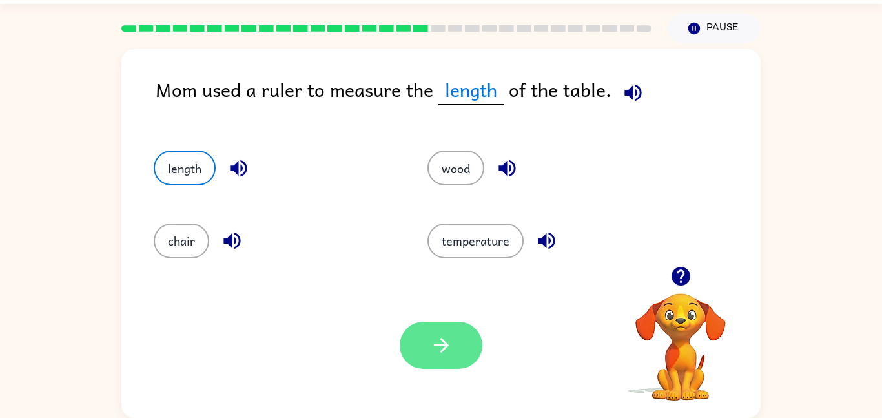
click at [457, 366] on button "button" at bounding box center [441, 345] width 83 height 47
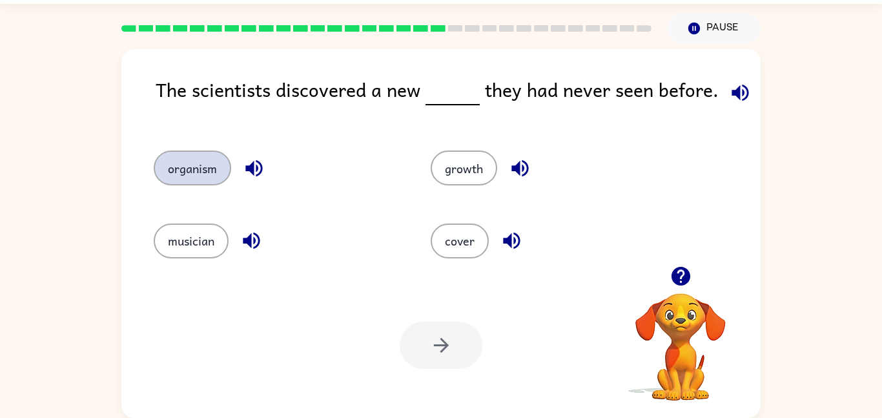
click at [207, 169] on button "organism" at bounding box center [193, 168] width 78 height 35
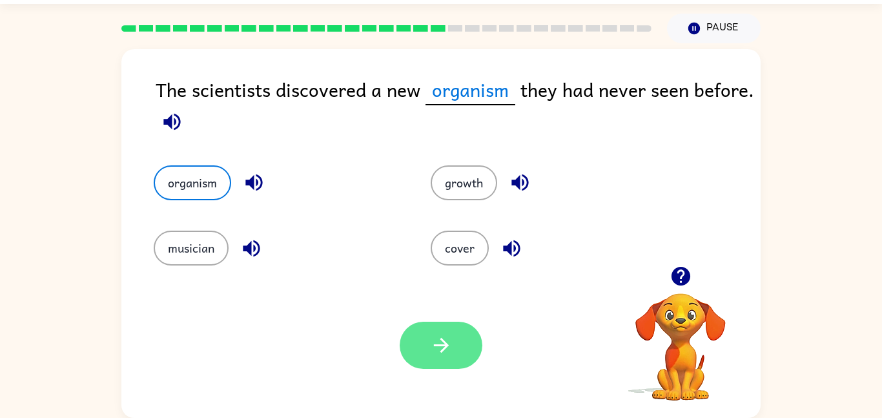
click at [411, 336] on button "button" at bounding box center [441, 345] width 83 height 47
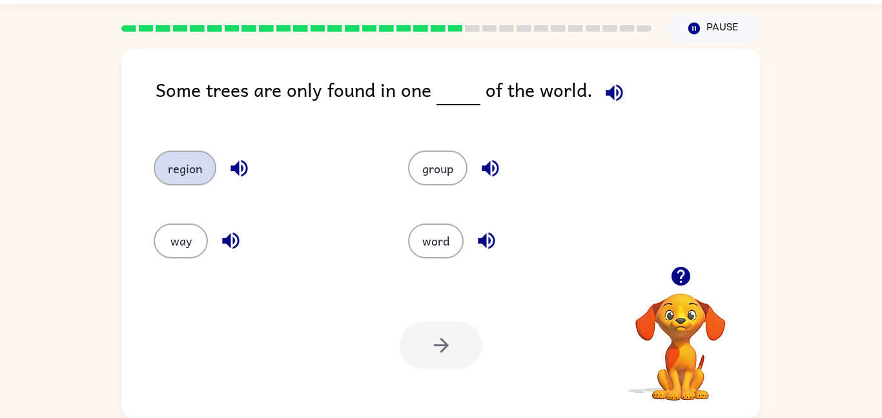
click at [169, 161] on button "region" at bounding box center [185, 168] width 63 height 35
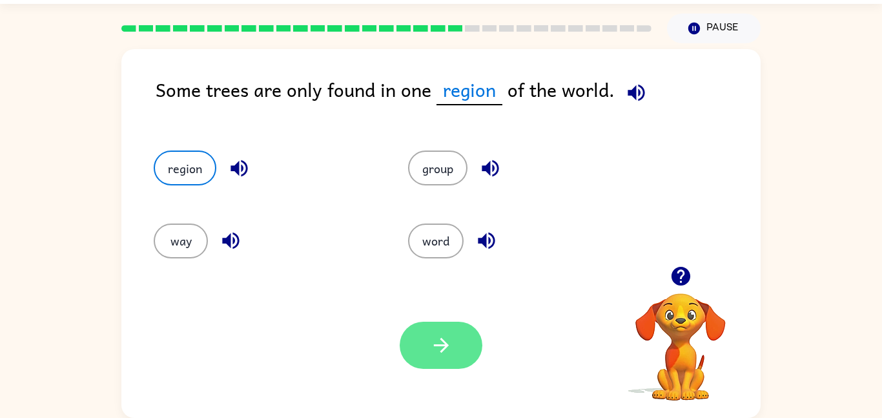
click at [450, 348] on icon "button" at bounding box center [441, 345] width 23 height 23
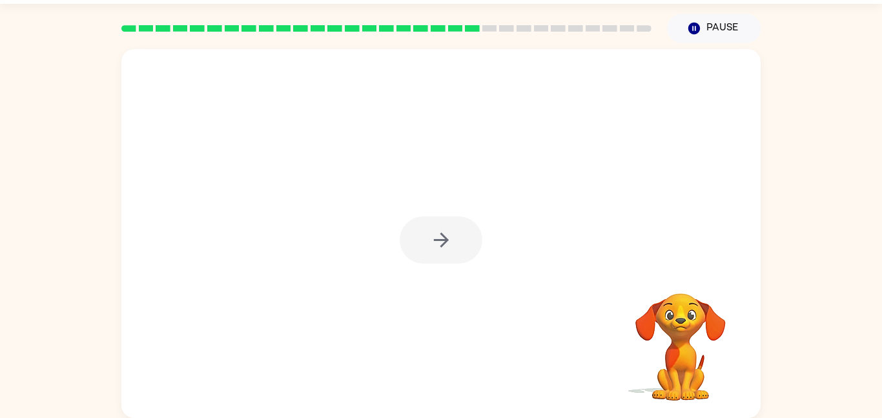
click at [446, 226] on div at bounding box center [441, 239] width 83 height 47
click at [446, 226] on button "button" at bounding box center [441, 239] width 83 height 47
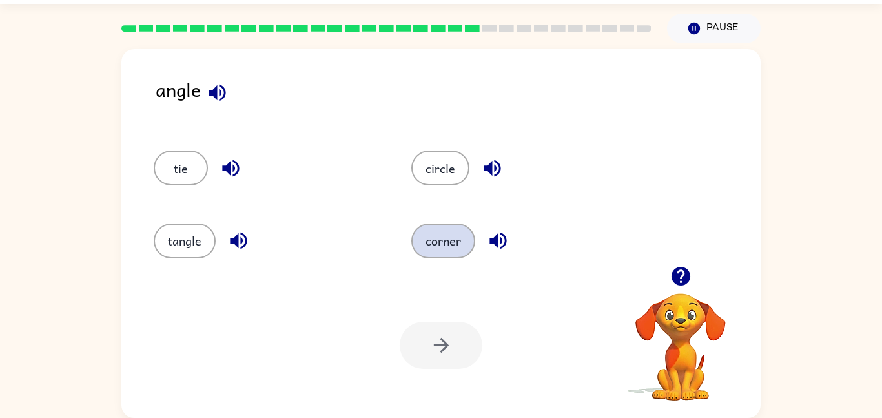
click at [418, 233] on button "corner" at bounding box center [443, 241] width 64 height 35
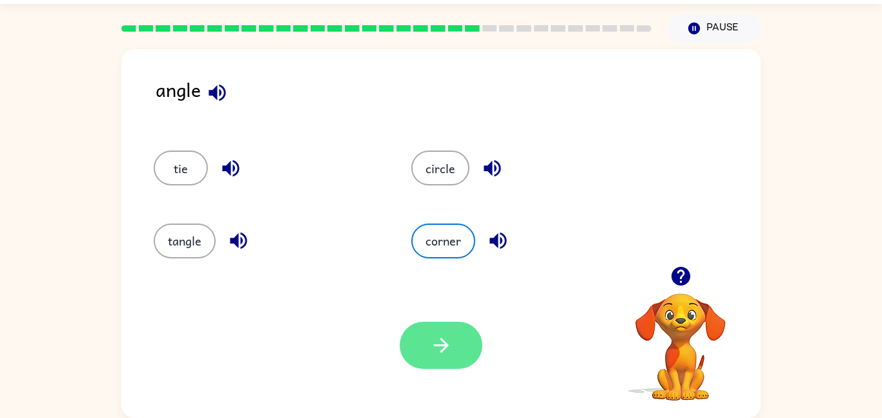
click at [439, 339] on icon "button" at bounding box center [441, 345] width 23 height 23
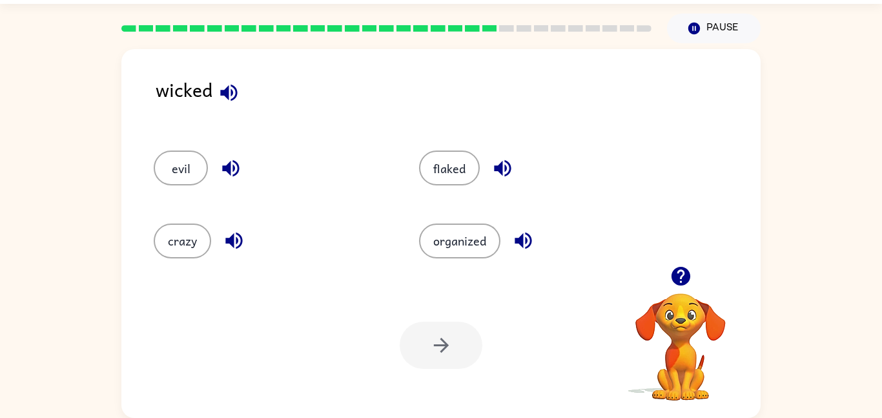
click at [444, 185] on div "flaked" at bounding box center [537, 168] width 236 height 35
click at [438, 160] on button "flaked" at bounding box center [449, 168] width 61 height 35
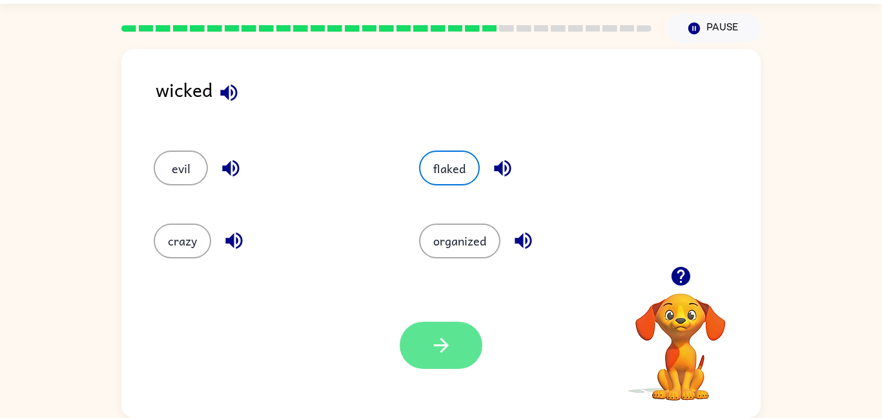
click at [448, 363] on button "button" at bounding box center [441, 345] width 83 height 47
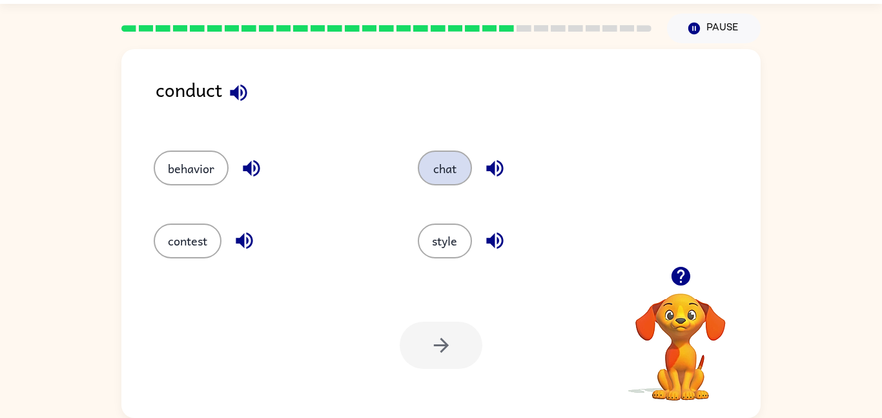
click at [441, 169] on button "chat" at bounding box center [445, 168] width 54 height 35
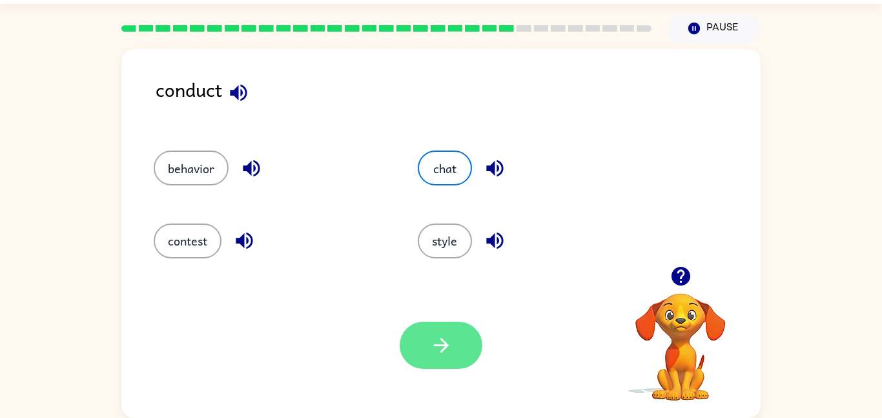
click at [457, 329] on button "button" at bounding box center [441, 345] width 83 height 47
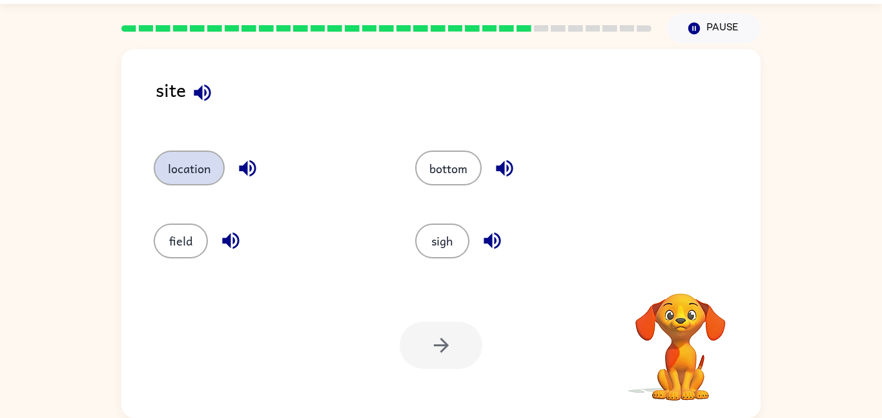
click at [217, 154] on button "location" at bounding box center [189, 168] width 71 height 35
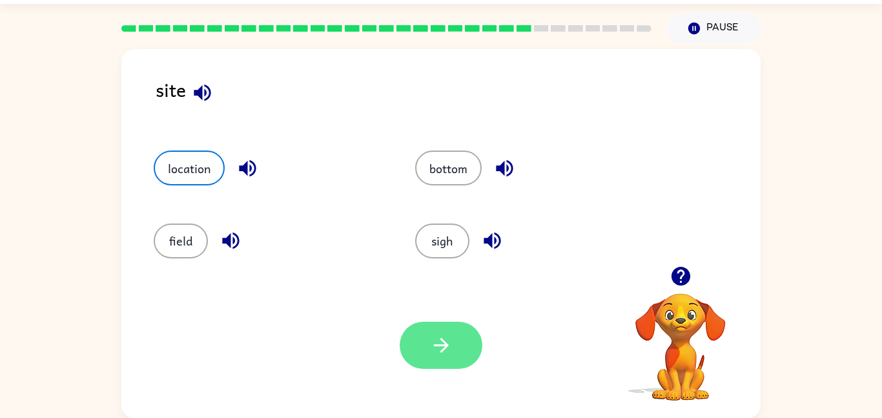
click at [446, 335] on icon "button" at bounding box center [441, 345] width 23 height 23
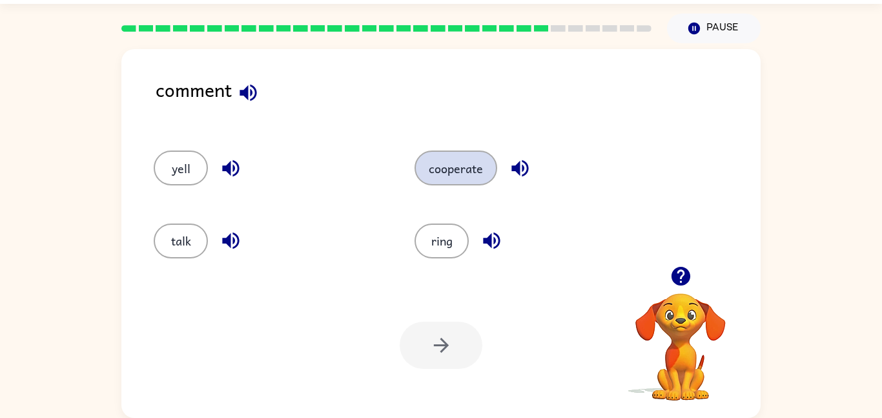
click at [479, 162] on button "cooperate" at bounding box center [456, 168] width 83 height 35
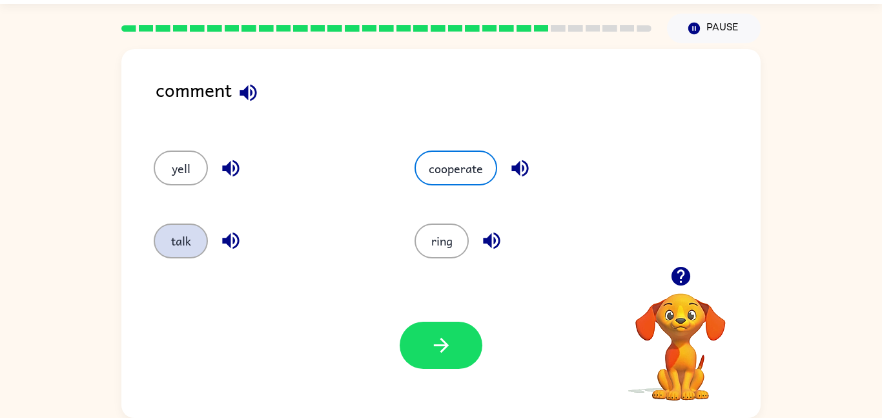
click at [183, 244] on button "talk" at bounding box center [181, 241] width 54 height 35
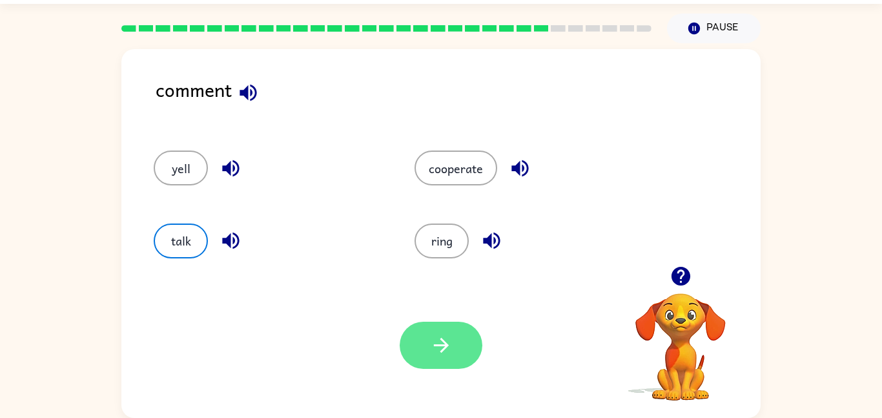
click at [421, 345] on button "button" at bounding box center [441, 345] width 83 height 47
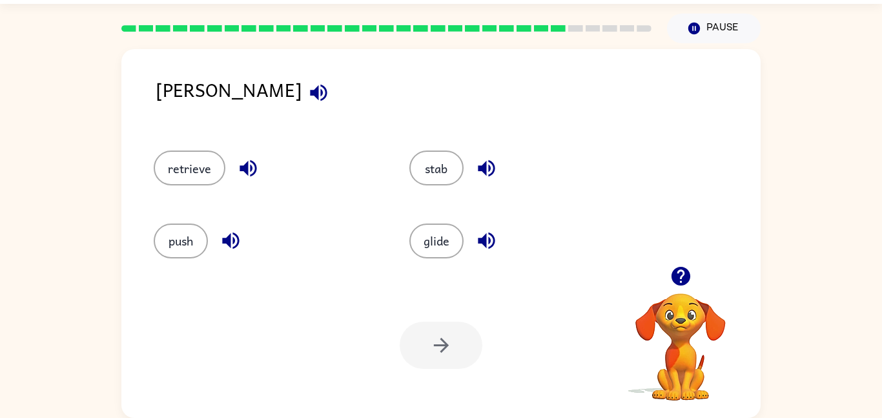
click at [307, 98] on icon "button" at bounding box center [318, 92] width 23 height 23
click at [203, 176] on button "retrieve" at bounding box center [190, 168] width 72 height 35
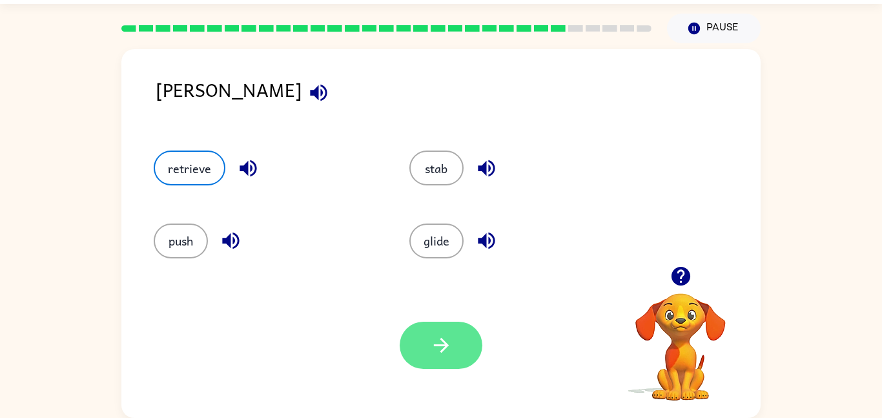
click at [445, 342] on icon "button" at bounding box center [440, 345] width 15 height 15
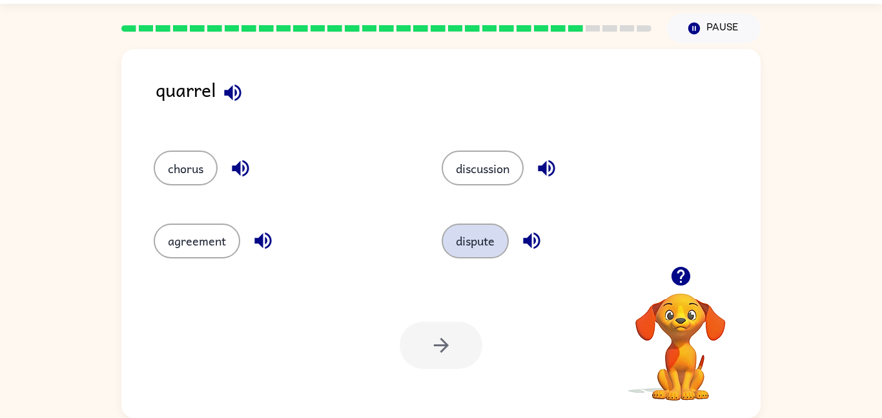
click at [459, 234] on button "dispute" at bounding box center [475, 241] width 67 height 35
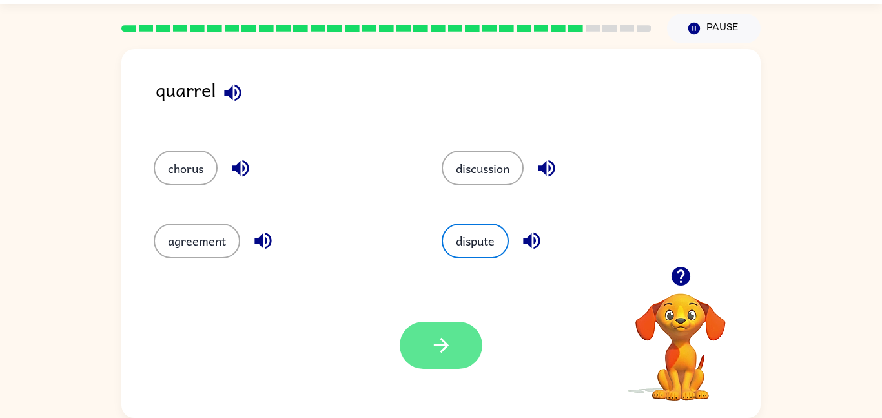
click at [444, 336] on icon "button" at bounding box center [441, 345] width 23 height 23
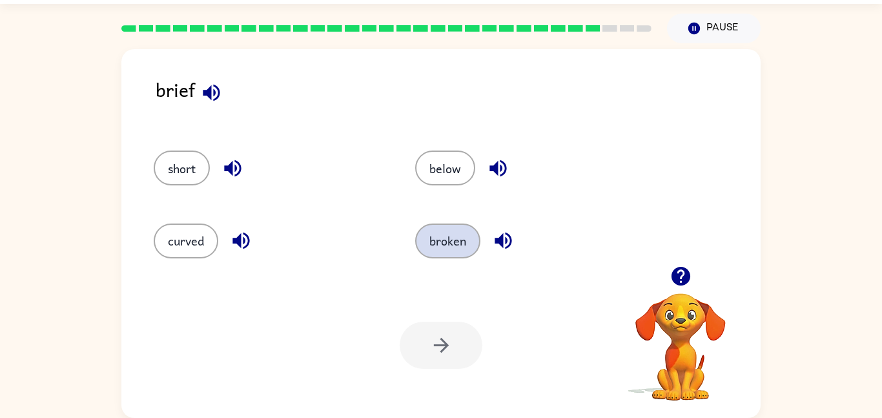
click at [461, 255] on button "broken" at bounding box center [447, 241] width 65 height 35
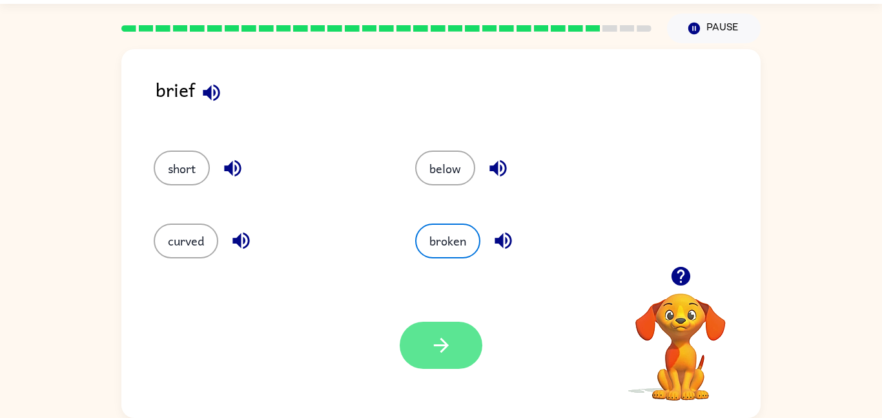
click at [452, 332] on button "button" at bounding box center [441, 345] width 83 height 47
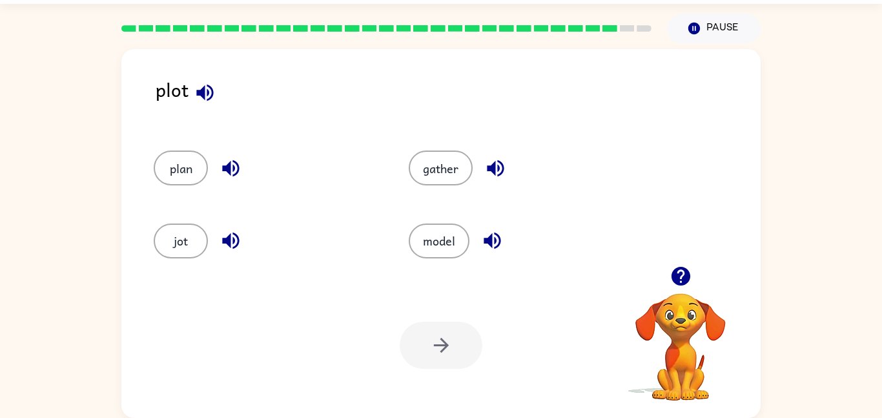
click at [229, 172] on icon "button" at bounding box center [230, 168] width 17 height 17
click at [158, 170] on button "plan" at bounding box center [181, 168] width 54 height 35
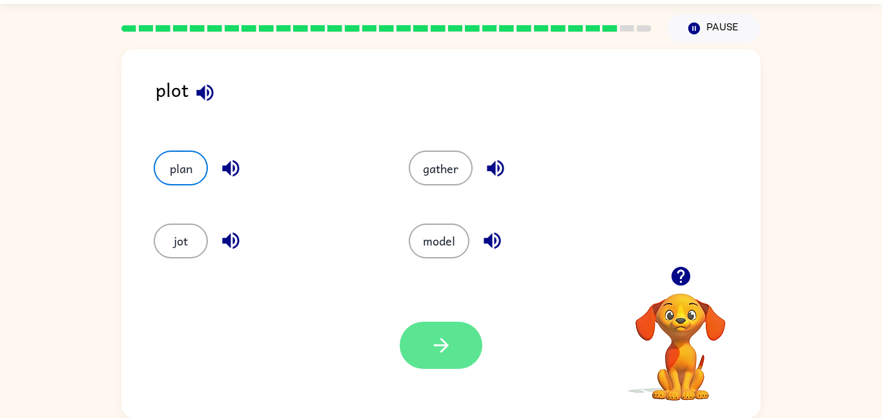
click at [434, 331] on button "button" at bounding box center [441, 345] width 83 height 47
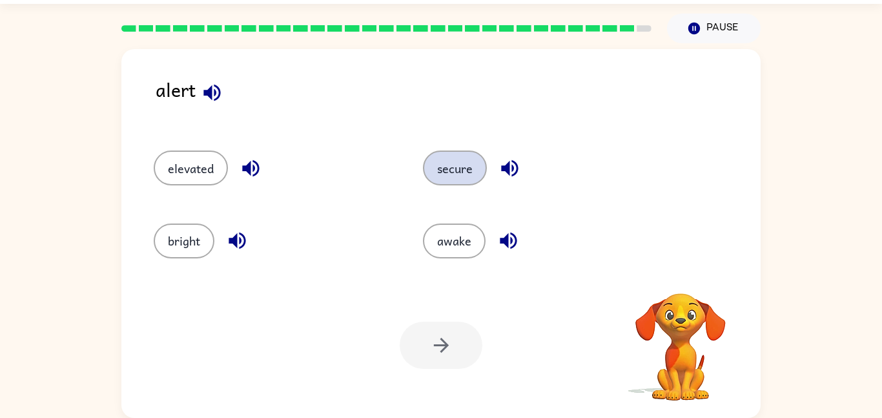
click at [452, 174] on button "secure" at bounding box center [455, 168] width 64 height 35
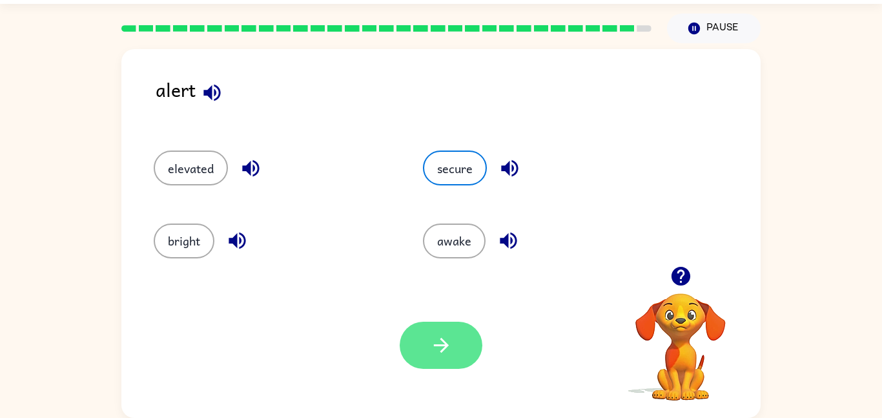
click at [464, 355] on button "button" at bounding box center [441, 345] width 83 height 47
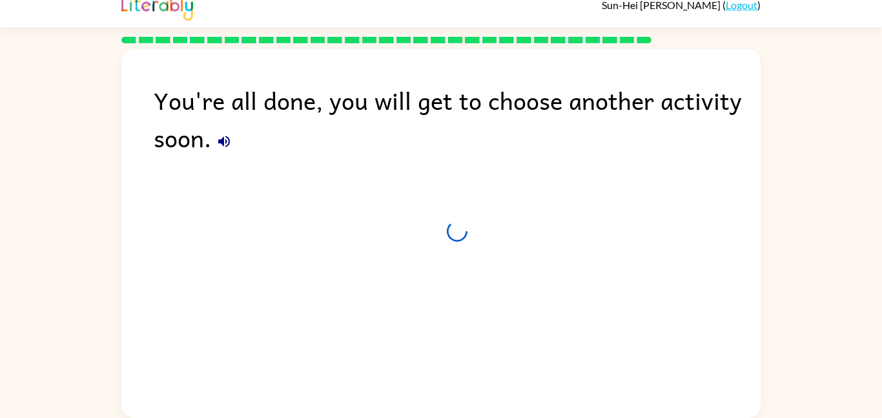
scroll to position [13, 0]
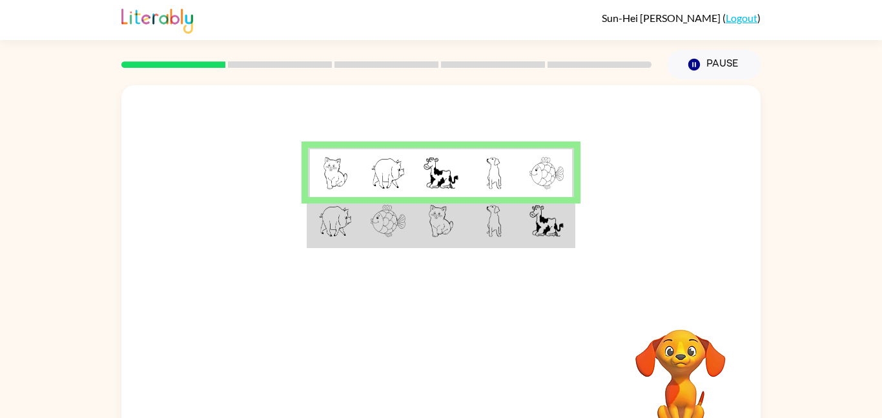
click at [382, 235] on img at bounding box center [388, 221] width 35 height 32
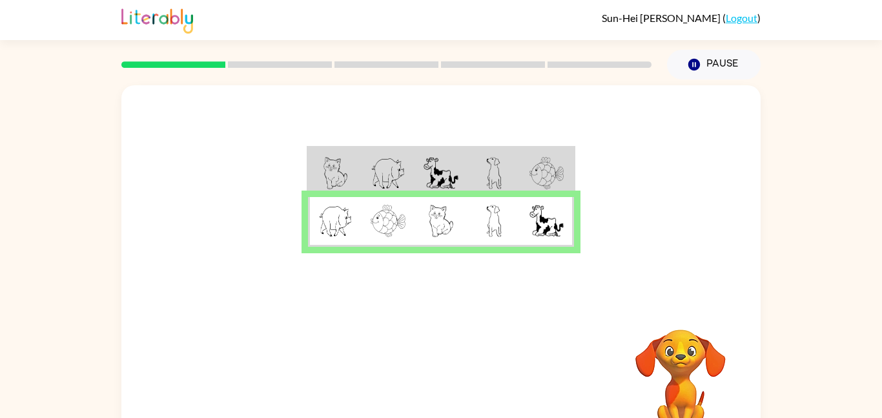
click at [426, 183] on img at bounding box center [441, 173] width 35 height 32
click at [424, 174] on img at bounding box center [441, 173] width 35 height 32
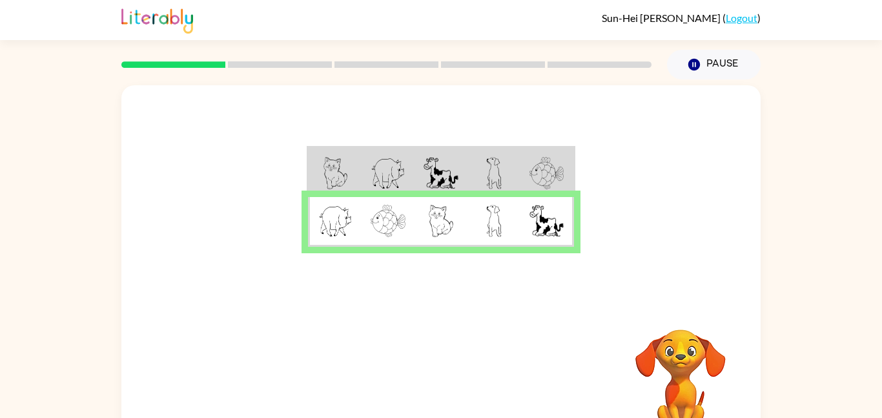
click at [424, 174] on img at bounding box center [441, 173] width 35 height 32
click at [413, 388] on button "button" at bounding box center [441, 381] width 83 height 47
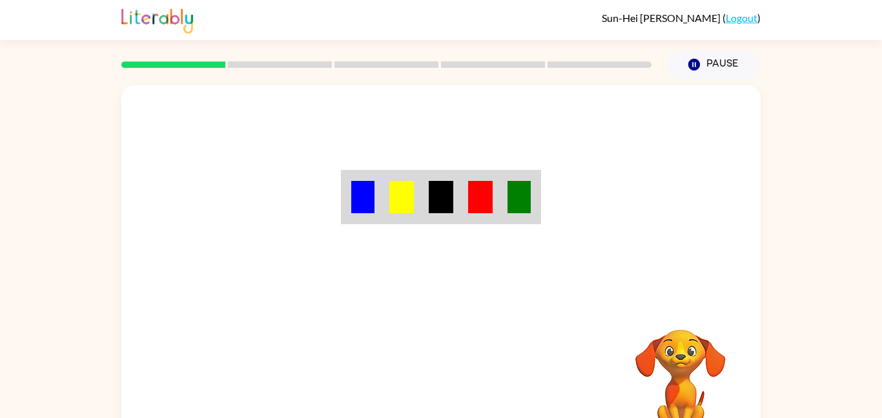
click at [417, 206] on td at bounding box center [401, 197] width 39 height 51
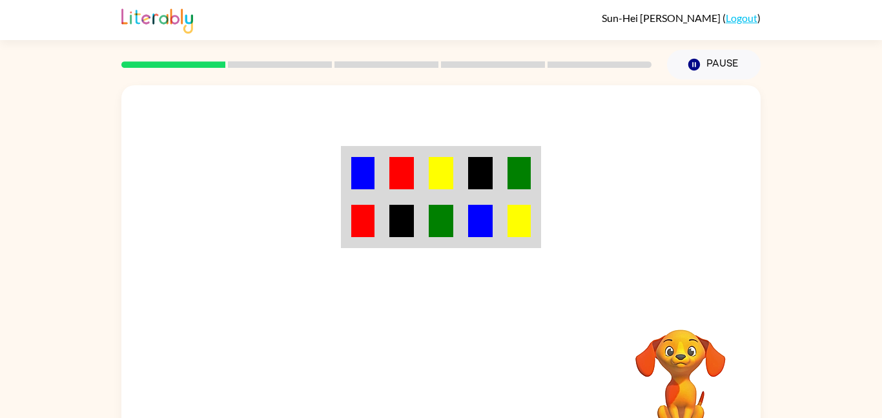
click at [459, 158] on td at bounding box center [441, 173] width 39 height 50
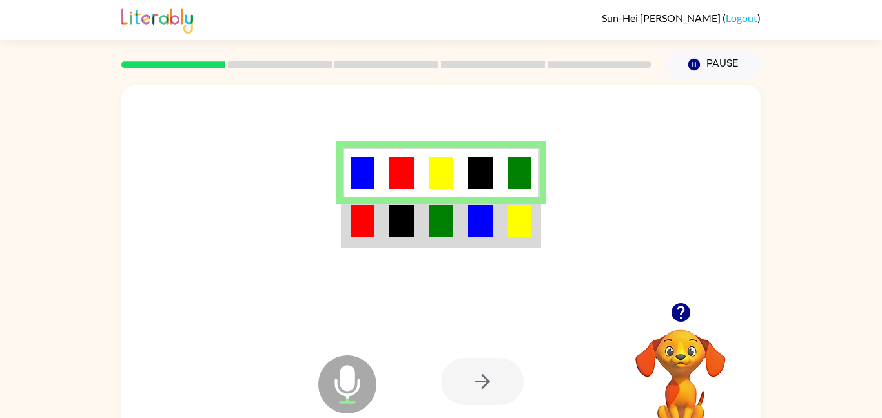
click at [363, 229] on img at bounding box center [362, 221] width 23 height 32
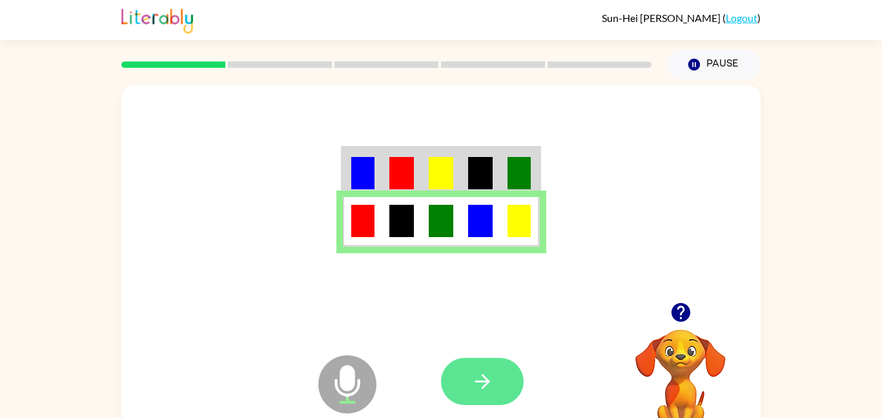
click at [509, 364] on button "button" at bounding box center [482, 381] width 83 height 47
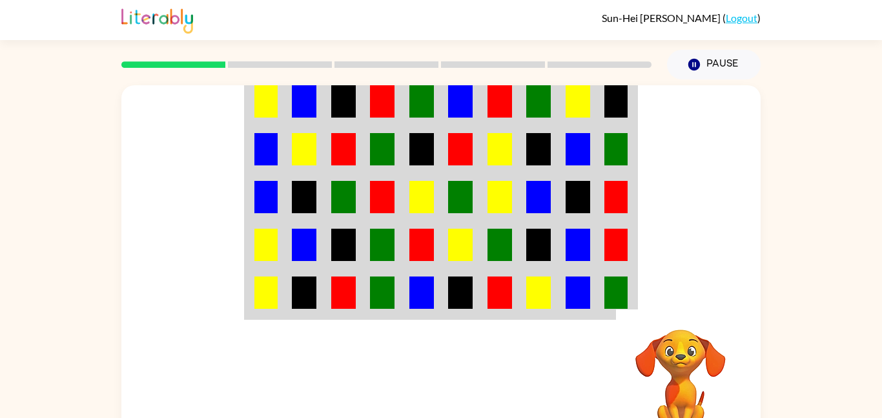
click at [436, 106] on td at bounding box center [421, 101] width 39 height 50
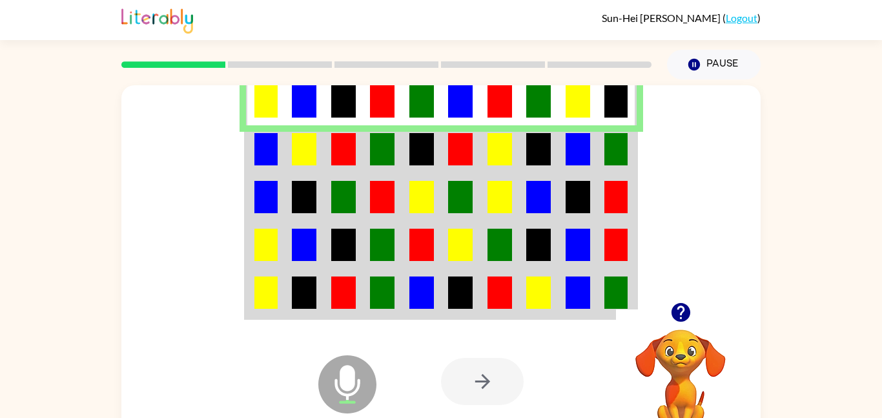
click at [261, 156] on img at bounding box center [266, 149] width 23 height 32
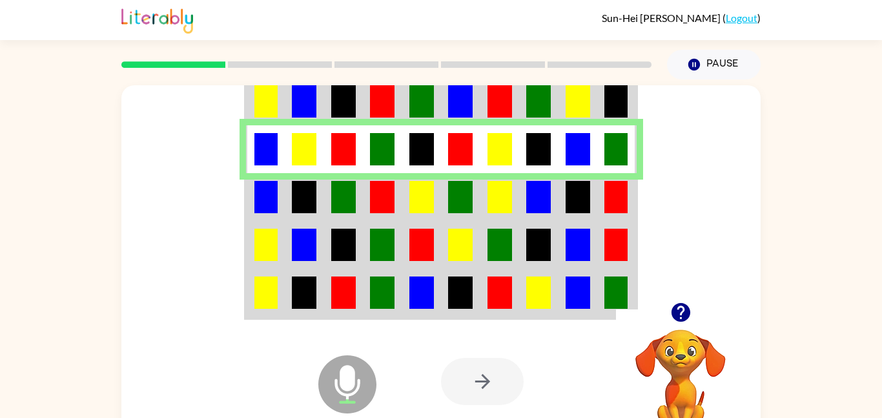
click at [270, 180] on td at bounding box center [265, 197] width 39 height 48
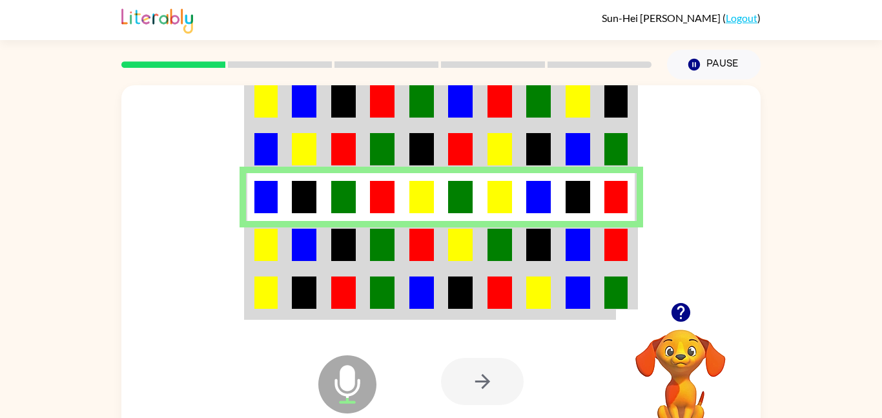
click at [287, 234] on td at bounding box center [304, 245] width 39 height 48
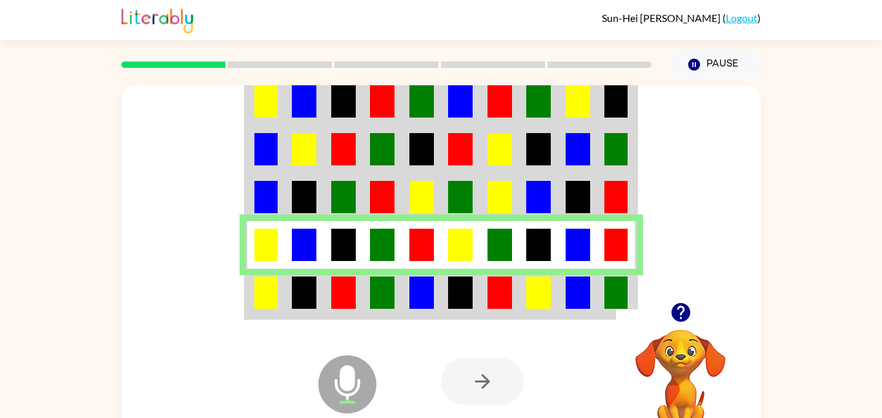
click at [292, 281] on img at bounding box center [304, 292] width 25 height 32
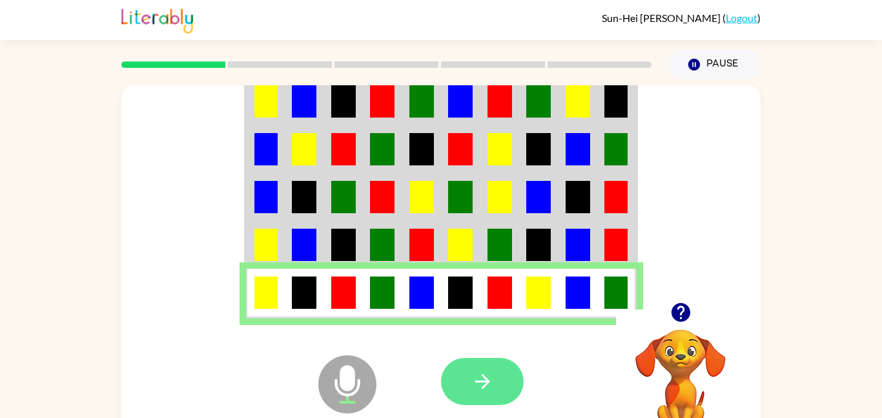
click at [492, 377] on icon "button" at bounding box center [483, 381] width 23 height 23
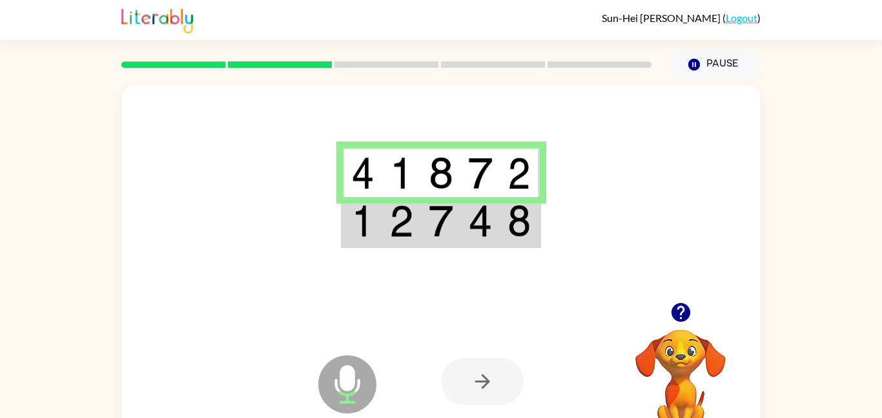
click at [475, 164] on img at bounding box center [480, 173] width 25 height 32
click at [472, 211] on img at bounding box center [480, 221] width 25 height 32
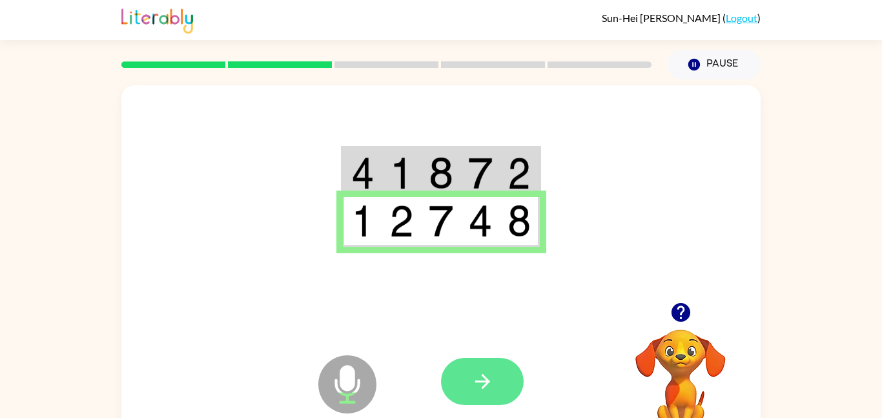
click at [485, 393] on button "button" at bounding box center [482, 381] width 83 height 47
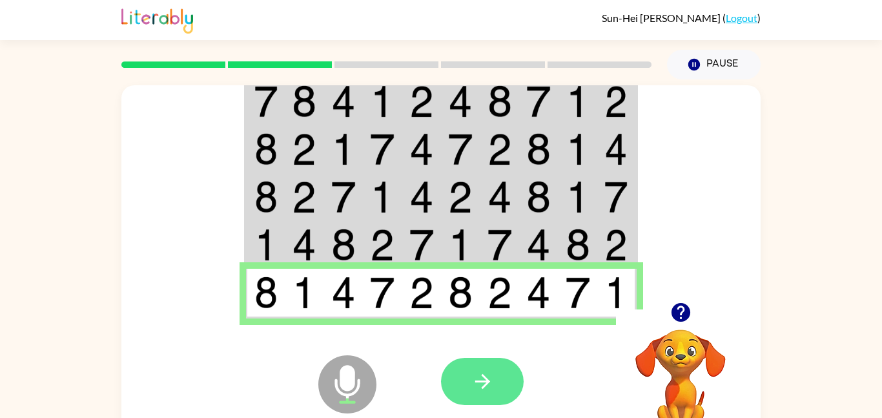
click at [495, 386] on button "button" at bounding box center [482, 381] width 83 height 47
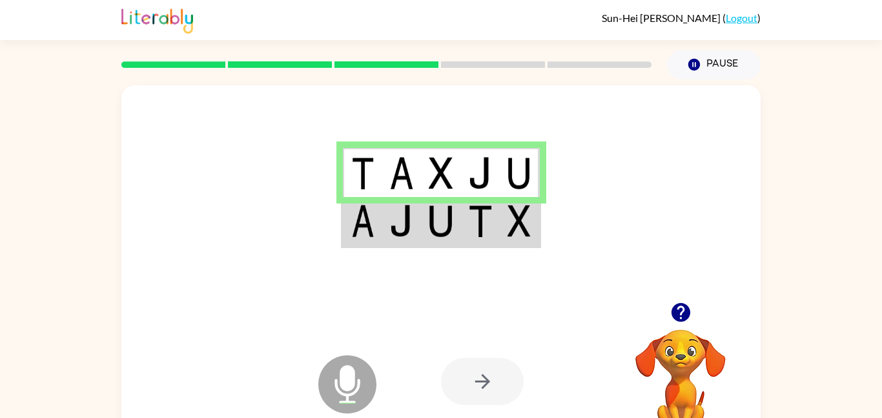
click at [386, 185] on td at bounding box center [401, 173] width 39 height 50
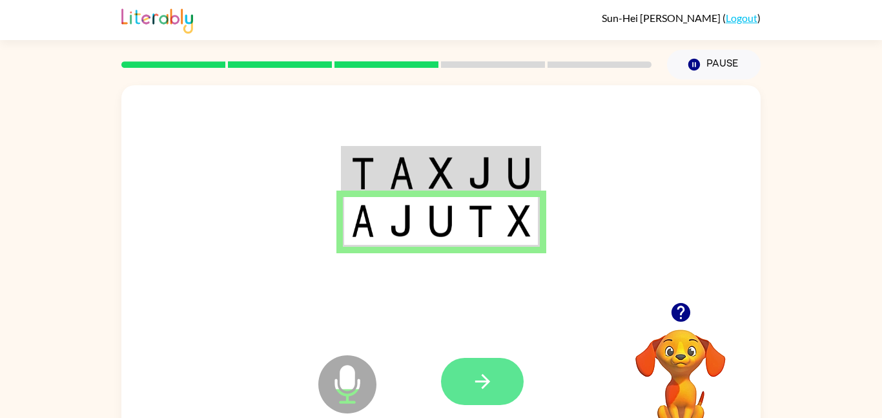
click at [477, 399] on button "button" at bounding box center [482, 381] width 83 height 47
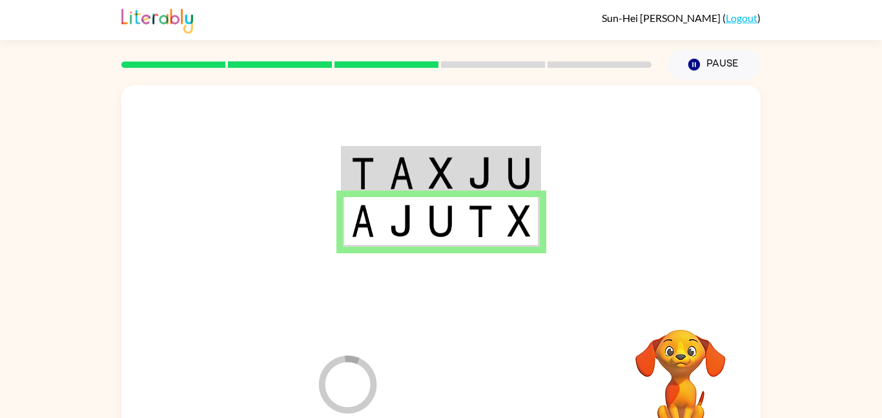
click at [477, 399] on div at bounding box center [536, 381] width 191 height 145
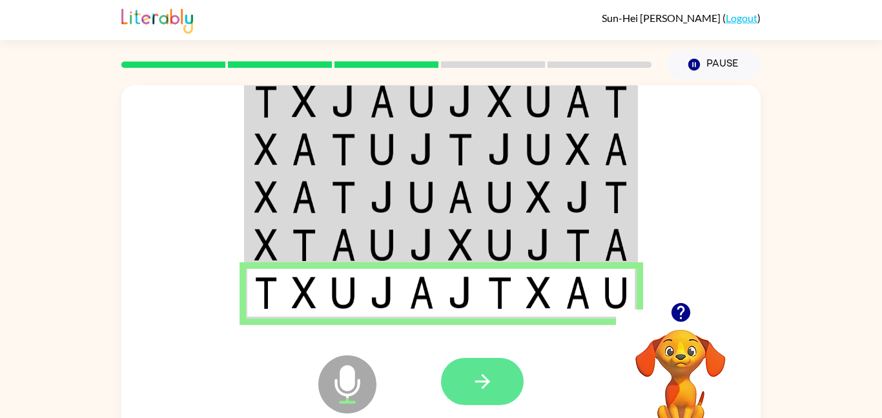
click at [512, 371] on button "button" at bounding box center [482, 381] width 83 height 47
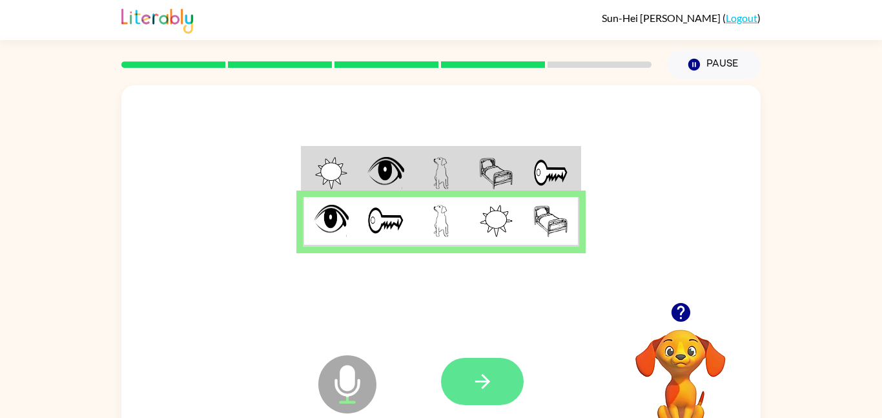
click at [514, 371] on button "button" at bounding box center [482, 381] width 83 height 47
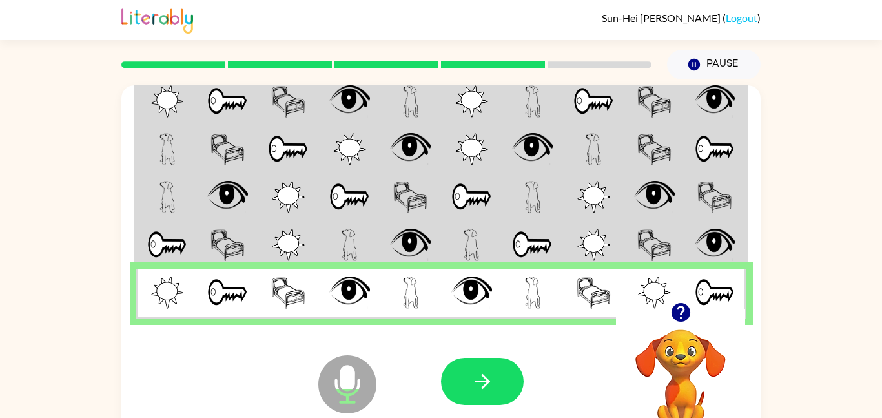
click at [423, 207] on img at bounding box center [410, 197] width 34 height 32
click at [444, 366] on div at bounding box center [482, 381] width 83 height 47
click at [455, 380] on button "button" at bounding box center [482, 381] width 83 height 47
